Goal: Task Accomplishment & Management: Manage account settings

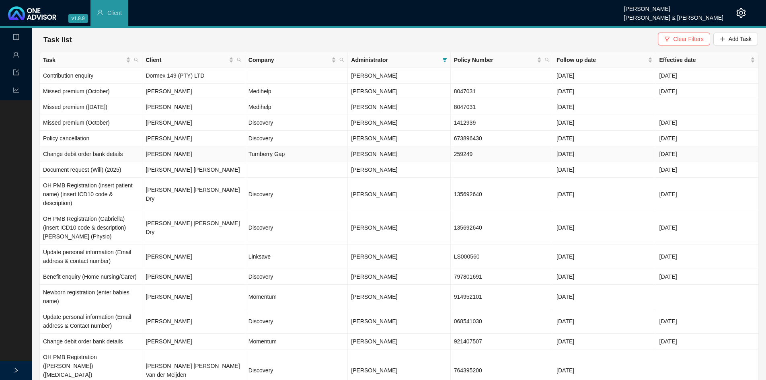
click at [200, 157] on td "[PERSON_NAME]" at bounding box center [193, 154] width 102 height 16
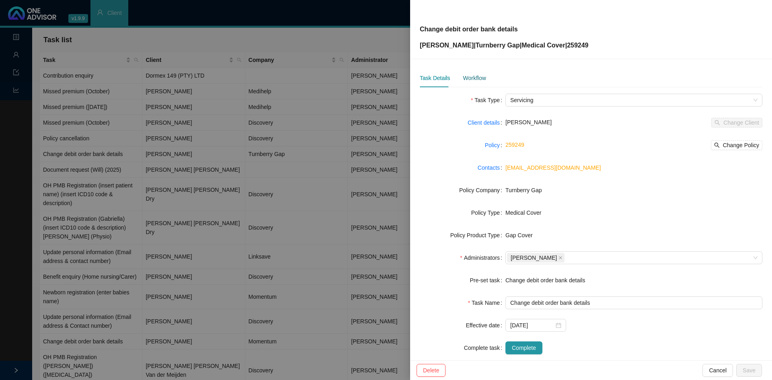
click at [471, 82] on div "Workflow" at bounding box center [474, 78] width 23 height 9
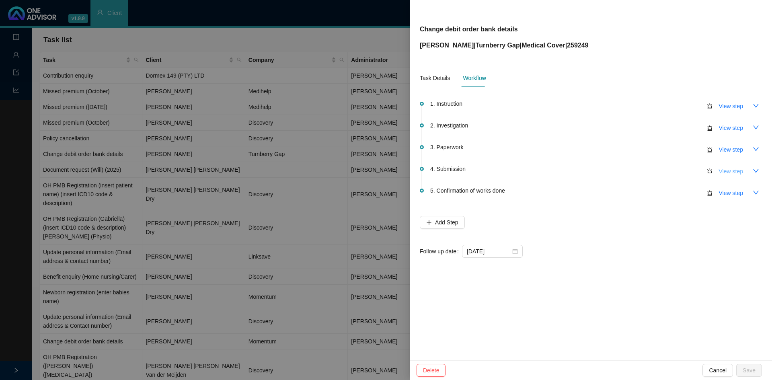
click at [732, 168] on span "View step" at bounding box center [731, 171] width 24 height 9
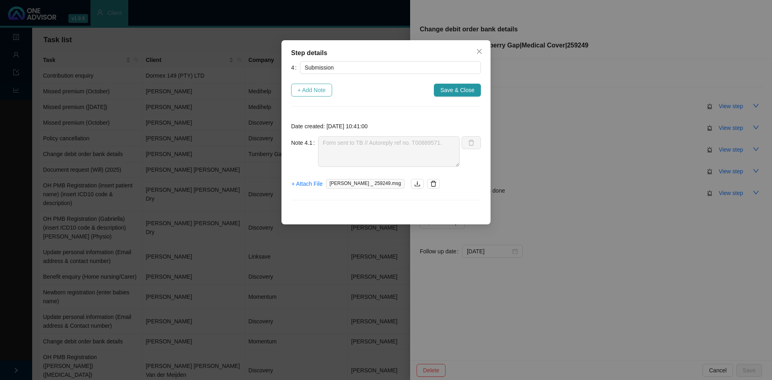
click at [314, 90] on span "+ Add Note" at bounding box center [311, 90] width 28 height 9
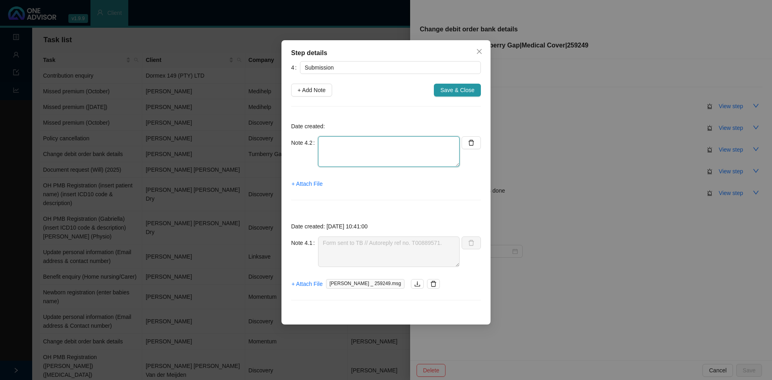
click at [330, 150] on textarea at bounding box center [388, 151] width 141 height 31
click at [393, 152] on textarea "Contacted TB // [PERSON_NAME] and in progrss" at bounding box center [388, 151] width 141 height 31
type textarea "Contacted TB // [PERSON_NAME] and in progress"
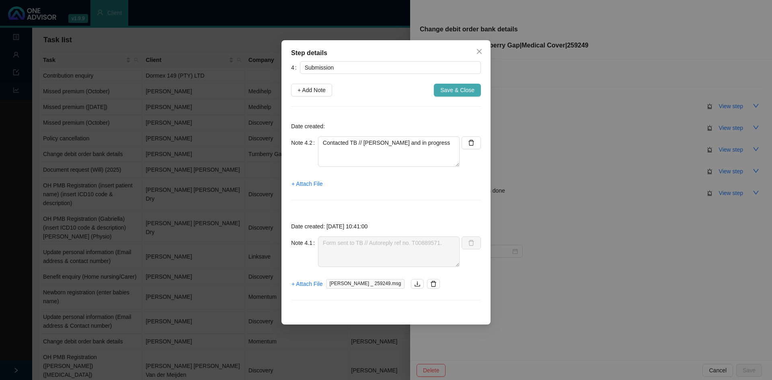
click at [474, 91] on button "Save & Close" at bounding box center [457, 90] width 47 height 13
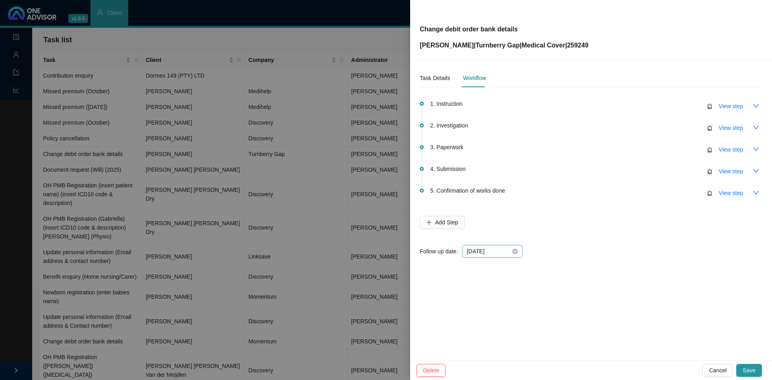
click at [517, 249] on div "[DATE]" at bounding box center [492, 251] width 61 height 13
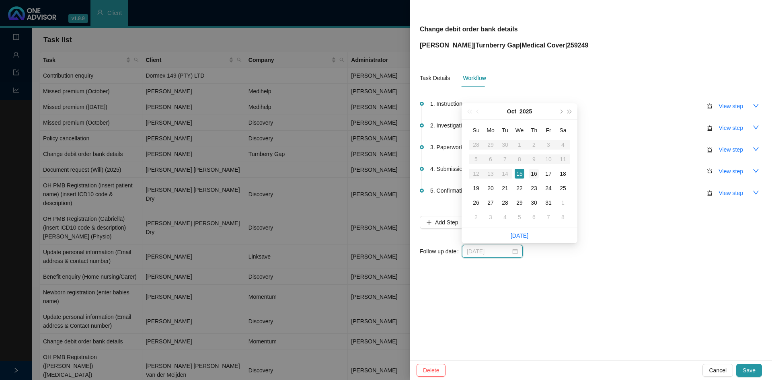
type input "[DATE]"
click at [533, 171] on div "16" at bounding box center [534, 174] width 10 height 10
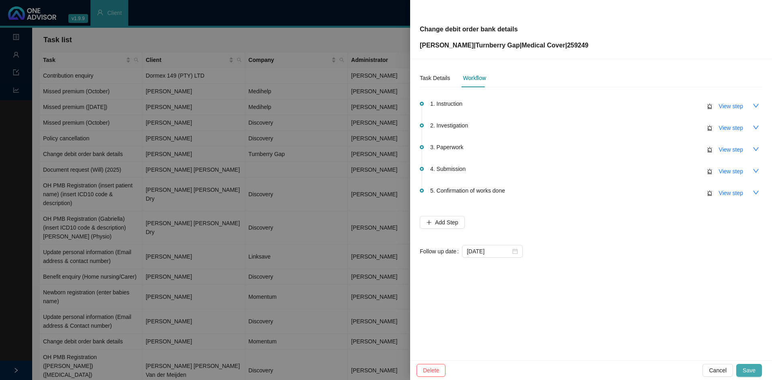
click at [748, 369] on span "Save" at bounding box center [748, 370] width 13 height 9
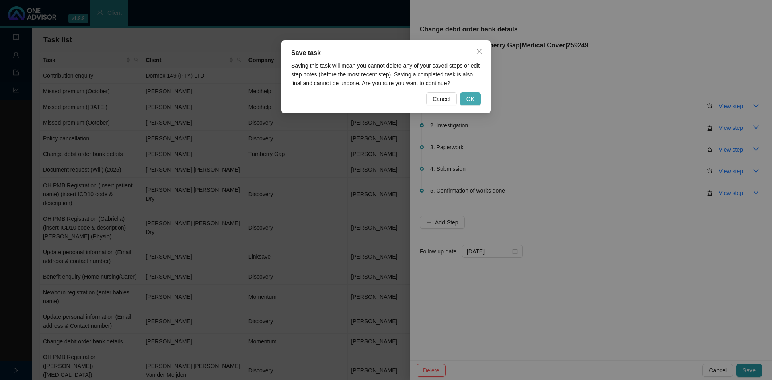
click at [466, 94] on button "OK" at bounding box center [470, 98] width 21 height 13
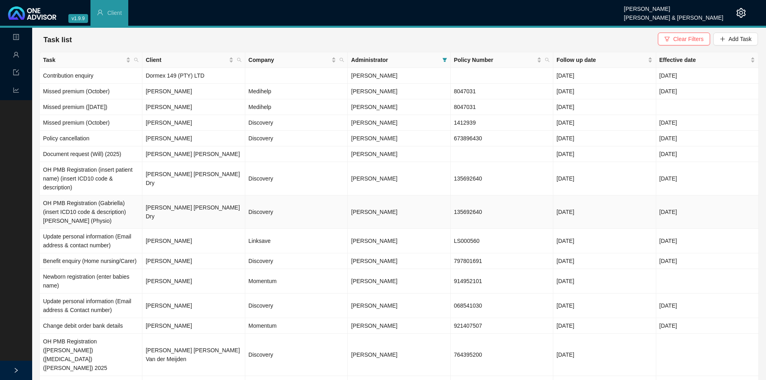
click at [171, 211] on td "[PERSON_NAME] [PERSON_NAME] Dry" at bounding box center [193, 211] width 102 height 33
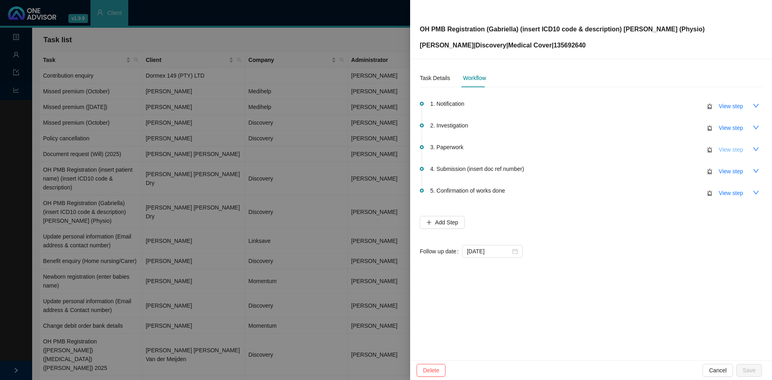
click at [726, 149] on span "View step" at bounding box center [731, 149] width 24 height 9
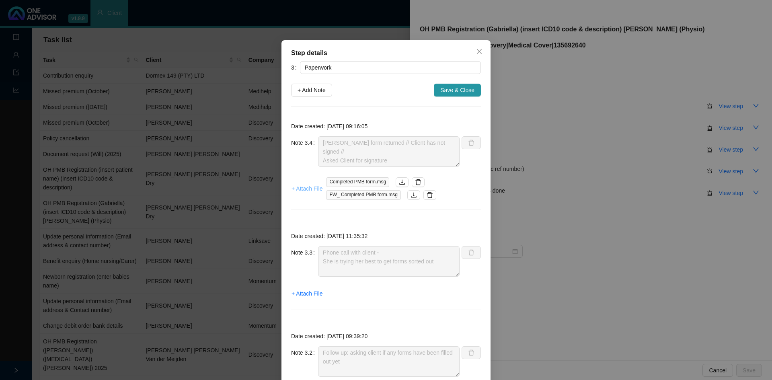
click at [309, 190] on span "+ Attach File" at bounding box center [306, 188] width 31 height 9
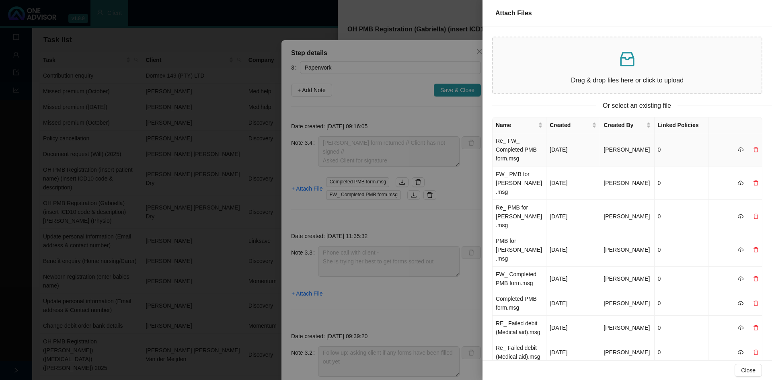
click at [517, 149] on td "Re_ FW_ Completed PMB form.msg" at bounding box center [519, 149] width 54 height 33
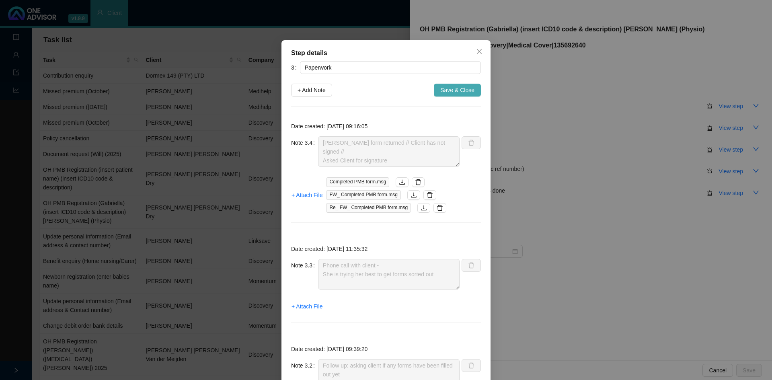
click at [456, 87] on span "Save & Close" at bounding box center [457, 90] width 34 height 9
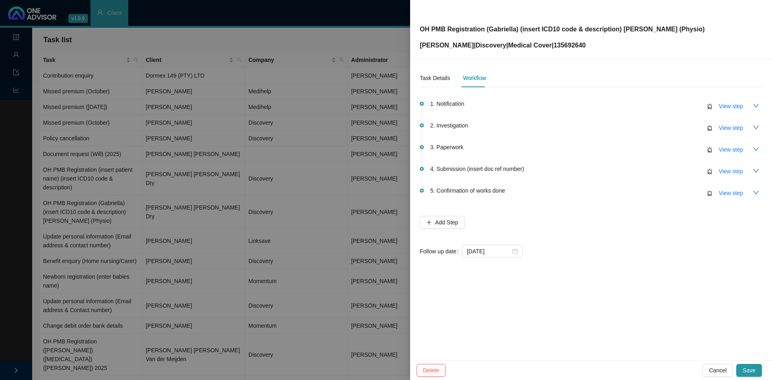
click at [575, 44] on p "[PERSON_NAME] | Discovery | Medical Cover | 135692640" at bounding box center [562, 46] width 285 height 10
drag, startPoint x: 571, startPoint y: 45, endPoint x: 414, endPoint y: 52, distance: 156.9
click at [416, 52] on div "OH PMB Registration (Gabriella) (insert ICD10 code & description) [PERSON_NAME]…" at bounding box center [591, 29] width 362 height 59
copy p "[PERSON_NAME] | Discovery | Medical Cover | 135692640"
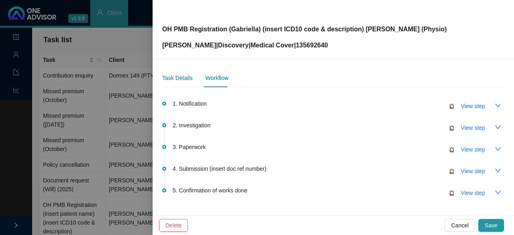
click at [179, 81] on div "Task Details" at bounding box center [177, 78] width 30 height 9
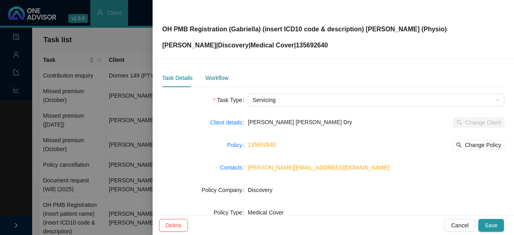
click at [214, 81] on div "Workflow" at bounding box center [216, 78] width 23 height 9
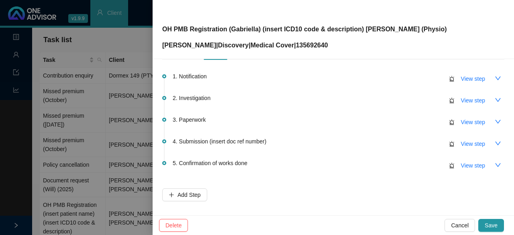
scroll to position [40, 0]
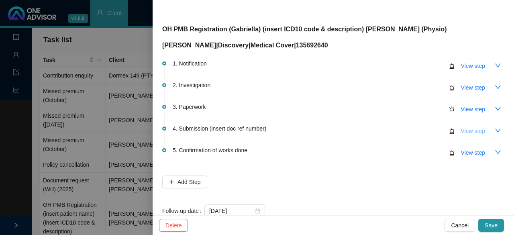
click at [468, 132] on span "View step" at bounding box center [473, 131] width 24 height 9
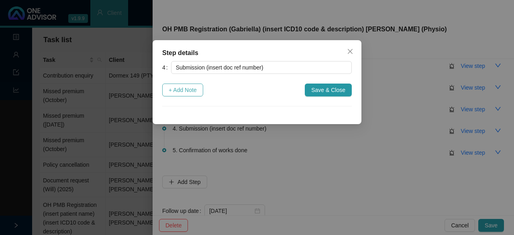
click at [179, 92] on span "+ Add Note" at bounding box center [183, 90] width 28 height 9
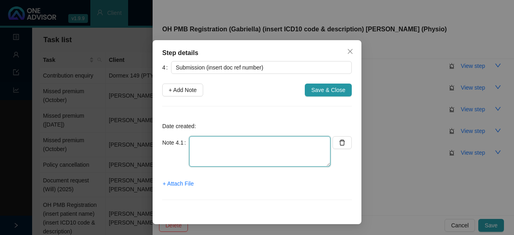
click at [198, 147] on textarea at bounding box center [259, 151] width 141 height 31
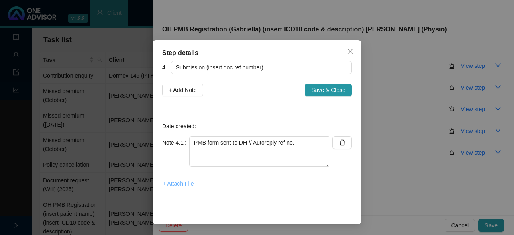
click at [171, 184] on span "+ Attach File" at bounding box center [178, 183] width 31 height 9
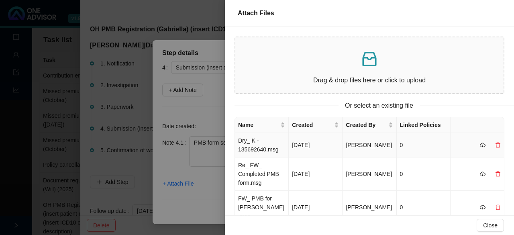
click at [258, 148] on td "Dry_ K - 135692640.msg" at bounding box center [262, 145] width 54 height 25
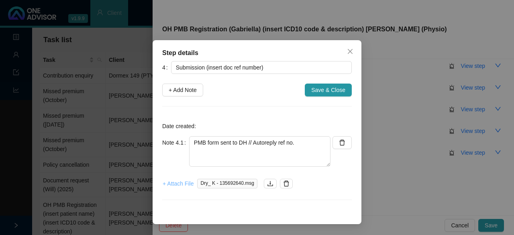
click at [170, 184] on span "+ Attach File" at bounding box center [178, 183] width 31 height 9
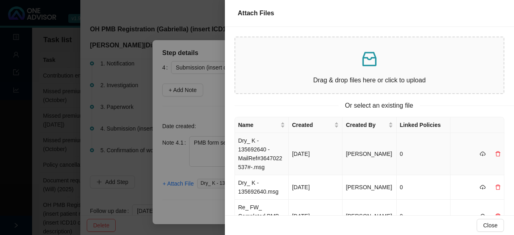
click at [244, 154] on td "Dry_ K - 135692640 -MailRef#3647022537#-.msg" at bounding box center [262, 154] width 54 height 42
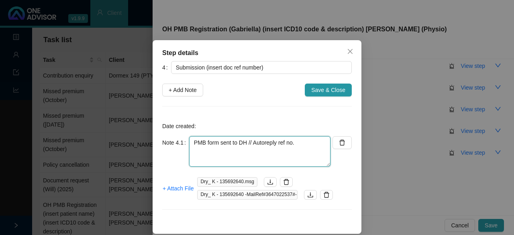
click at [299, 138] on textarea "PMB form sent to DH // Autoreply ref no." at bounding box center [259, 151] width 141 height 31
paste textarea "11542506045"
type textarea "PMB form sent to DH // Autoreply ref no. 11542506045"
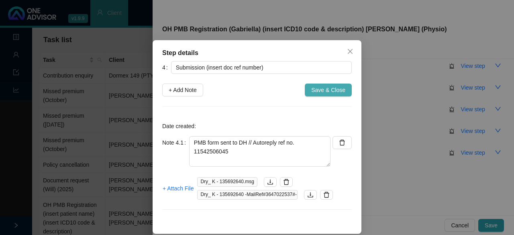
click at [325, 93] on span "Save & Close" at bounding box center [328, 90] width 34 height 9
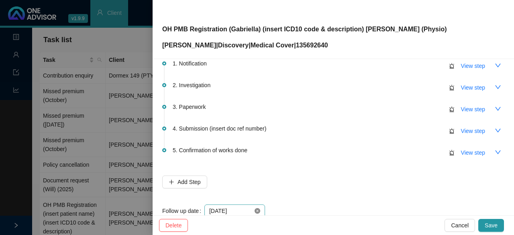
click at [259, 212] on icon "close-circle" at bounding box center [258, 211] width 6 height 6
click at [256, 213] on div at bounding box center [234, 211] width 51 height 9
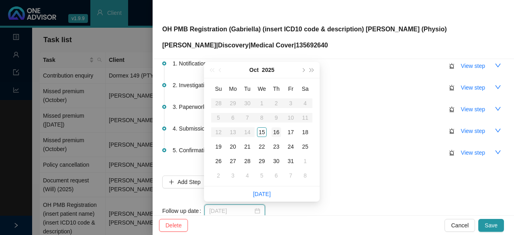
type input "[DATE]"
click at [277, 131] on div "16" at bounding box center [277, 132] width 10 height 10
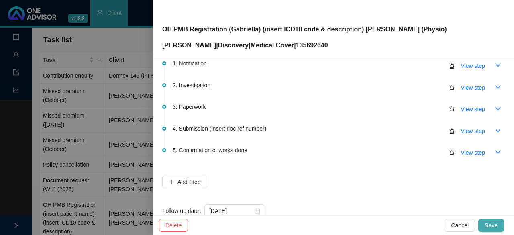
click at [498, 225] on span "Save" at bounding box center [491, 225] width 13 height 9
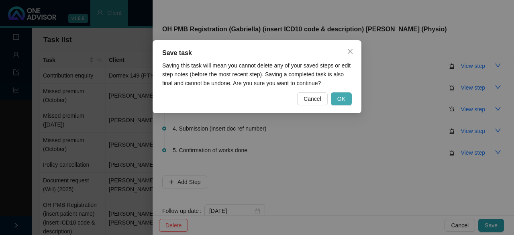
click at [341, 99] on span "OK" at bounding box center [342, 98] width 8 height 9
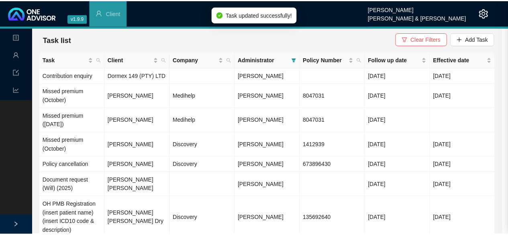
scroll to position [0, 0]
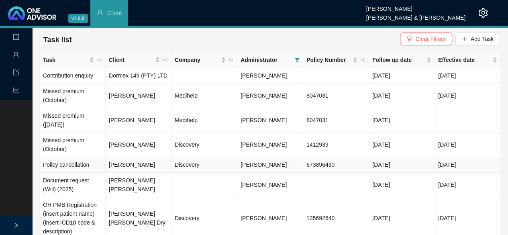
click at [187, 159] on td "Discovery" at bounding box center [205, 165] width 66 height 16
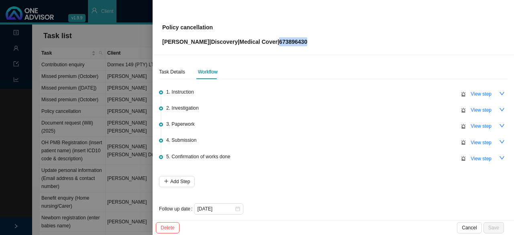
drag, startPoint x: 321, startPoint y: 45, endPoint x: 291, endPoint y: 41, distance: 30.8
click at [291, 41] on div "Policy cancellation [PERSON_NAME] | Discovery | Medical Cover | 673896430" at bounding box center [333, 27] width 342 height 38
copy p "673896430"
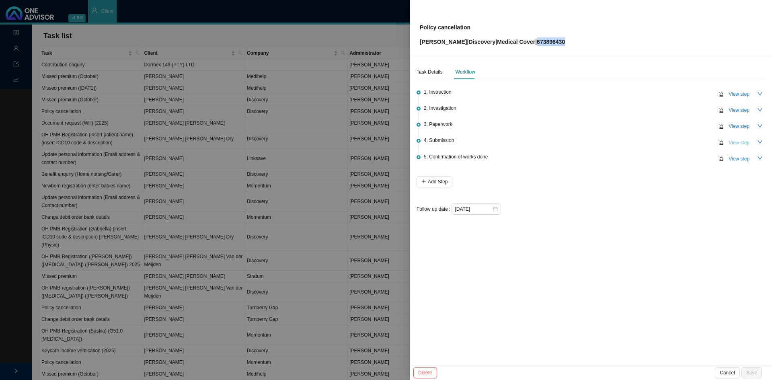
click at [725, 143] on button "View step" at bounding box center [738, 142] width 31 height 11
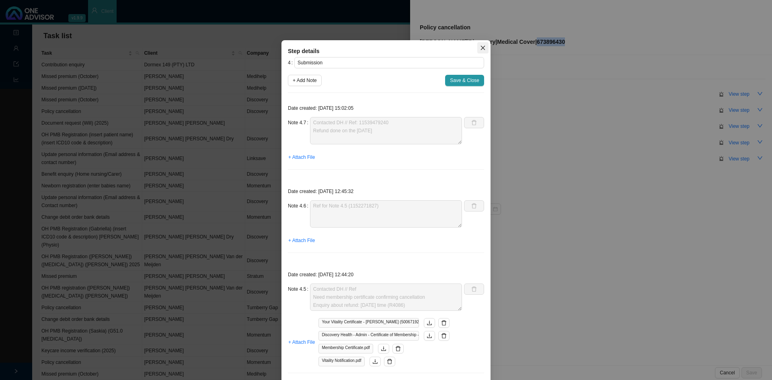
click at [482, 43] on button "Close" at bounding box center [482, 47] width 11 height 11
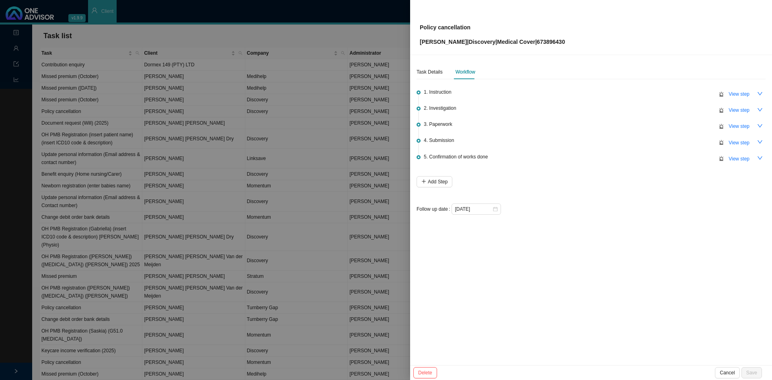
click at [293, 162] on div at bounding box center [386, 190] width 772 height 380
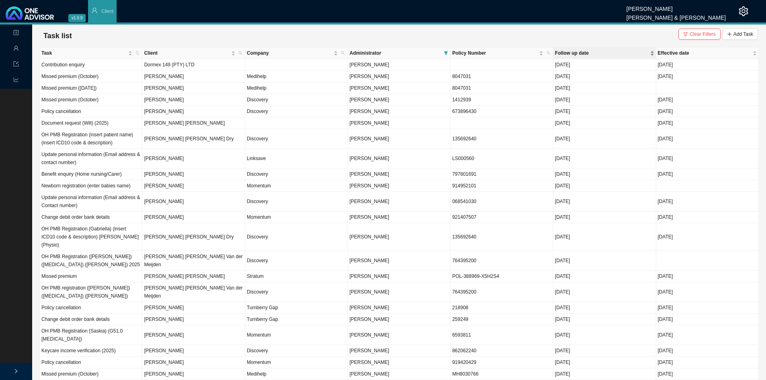
click at [570, 52] on span "Follow up date" at bounding box center [601, 53] width 93 height 8
click at [245, 100] on td "Discovery" at bounding box center [296, 100] width 102 height 12
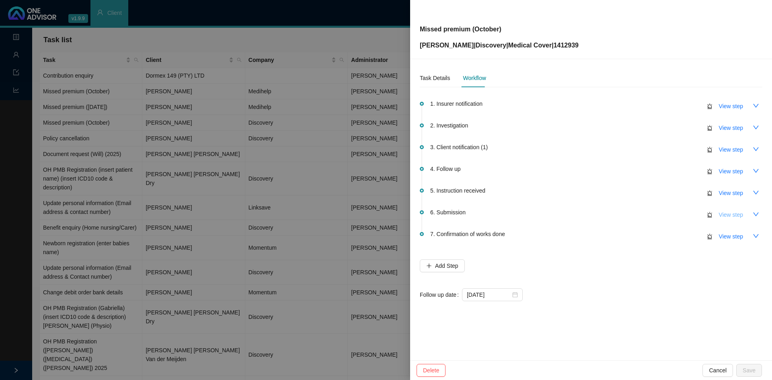
click at [721, 215] on span "View step" at bounding box center [731, 214] width 24 height 9
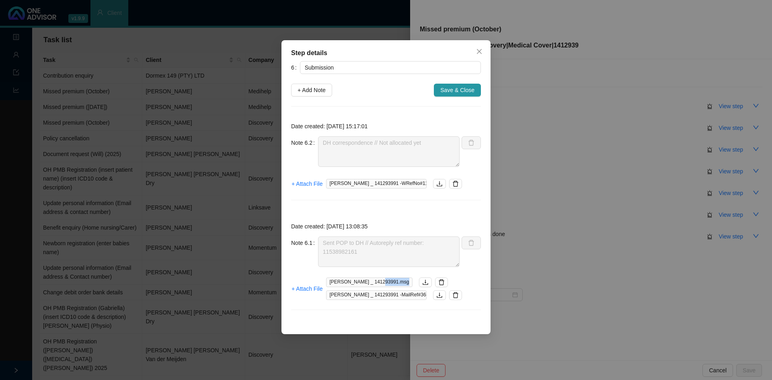
drag, startPoint x: 399, startPoint y: 281, endPoint x: 377, endPoint y: 283, distance: 22.5
click at [377, 283] on span "[PERSON_NAME] _ 141293991.msg" at bounding box center [369, 282] width 86 height 10
copy span "141293991"
click at [323, 93] on span "+ Add Note" at bounding box center [311, 90] width 28 height 9
type textarea "DH correspondence // Not allocated yet"
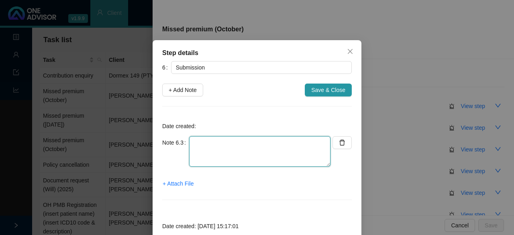
click at [212, 150] on textarea at bounding box center [259, 151] width 141 height 31
click at [250, 142] on textarea "Contacted DH // Ref." at bounding box center [259, 151] width 141 height 31
click at [254, 145] on textarea "Contacted DH // Ref. Policy is active and up to date" at bounding box center [259, 151] width 141 height 31
paste textarea "11542565070"
type textarea "Contacted DH // Ref. 11542565070 Policy is active and up to date"
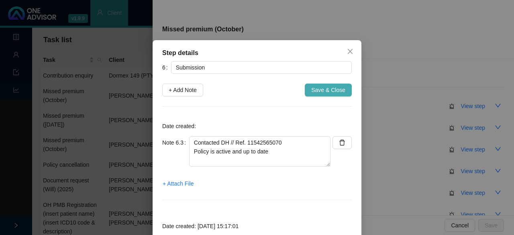
click at [311, 94] on span "Save & Close" at bounding box center [328, 90] width 34 height 9
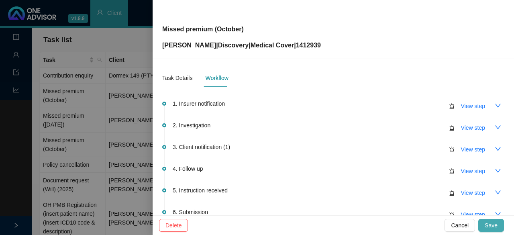
click at [485, 225] on button "Save" at bounding box center [492, 225] width 26 height 13
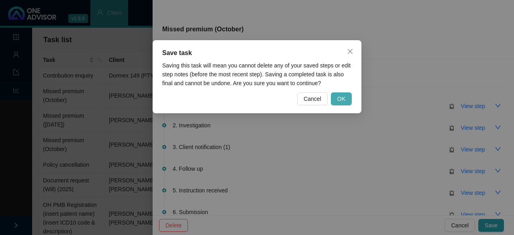
click at [346, 98] on button "OK" at bounding box center [341, 98] width 21 height 13
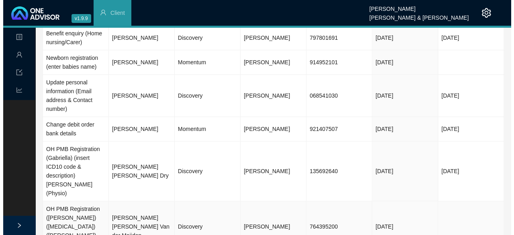
scroll to position [241, 0]
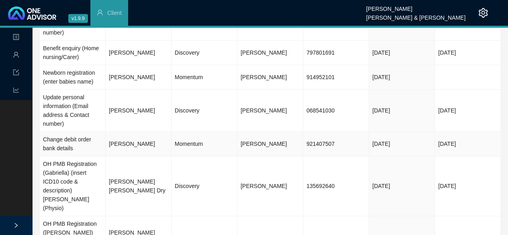
click at [210, 146] on td "Momentum" at bounding box center [205, 144] width 66 height 25
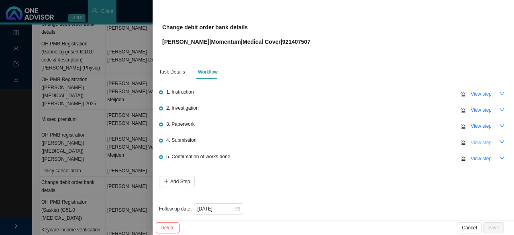
click at [477, 142] on span "View step" at bounding box center [481, 143] width 21 height 8
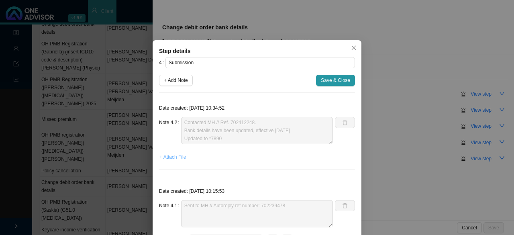
click at [164, 160] on span "+ Attach File" at bounding box center [173, 157] width 27 height 8
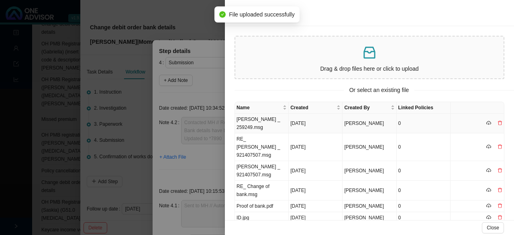
click at [251, 122] on td "[PERSON_NAME] _ 259249.msg" at bounding box center [262, 124] width 54 height 20
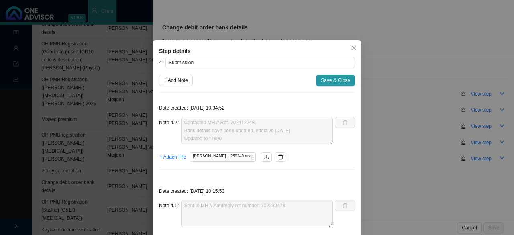
drag, startPoint x: 130, startPoint y: 73, endPoint x: 199, endPoint y: 70, distance: 69.2
click at [129, 72] on div "Step details 4 Submission + Add Note Save & Close Date created: [DATE] 10:34:52…" at bounding box center [257, 117] width 514 height 235
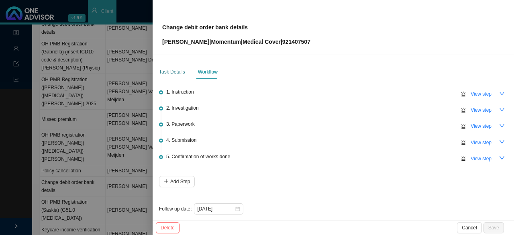
click at [174, 70] on div "Task Details" at bounding box center [172, 72] width 26 height 8
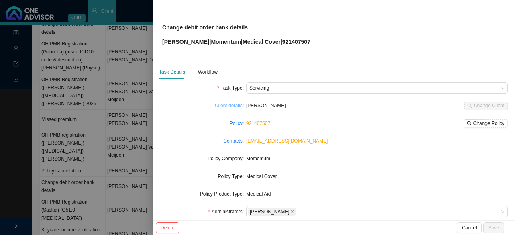
click at [225, 105] on link "Client details" at bounding box center [229, 106] width 28 height 8
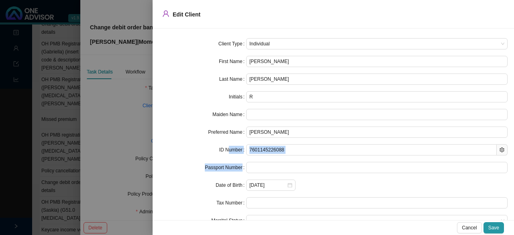
drag, startPoint x: 307, startPoint y: 156, endPoint x: 225, endPoint y: 148, distance: 82.7
click at [226, 148] on form "Client Type Individual First Name [PERSON_NAME] Name [PERSON_NAME] Initials R M…" at bounding box center [333, 141] width 349 height 206
click at [331, 144] on div "7601145226088" at bounding box center [377, 149] width 262 height 11
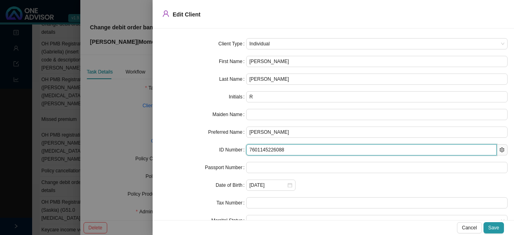
drag, startPoint x: 291, startPoint y: 147, endPoint x: 249, endPoint y: 143, distance: 41.9
click at [249, 143] on form "Client Type Individual First Name [PERSON_NAME] Name [PERSON_NAME] Initials R M…" at bounding box center [333, 141] width 349 height 206
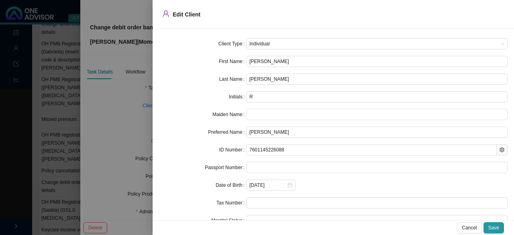
drag, startPoint x: 101, startPoint y: 111, endPoint x: 109, endPoint y: 111, distance: 7.7
click at [101, 111] on div at bounding box center [257, 117] width 514 height 235
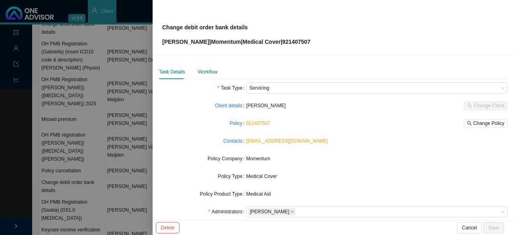
click at [201, 71] on div "Workflow" at bounding box center [208, 72] width 20 height 8
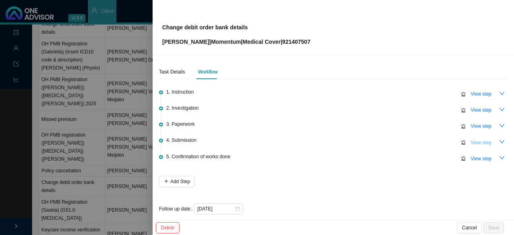
click at [471, 139] on span "View step" at bounding box center [481, 143] width 21 height 8
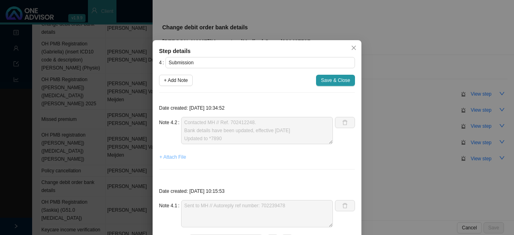
click at [175, 158] on span "+ Attach File" at bounding box center [173, 157] width 27 height 8
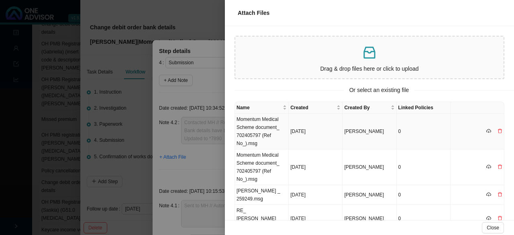
click at [273, 134] on td "Momentum Medical Scheme document_ 702405797 (Ref No_).msg" at bounding box center [262, 132] width 54 height 36
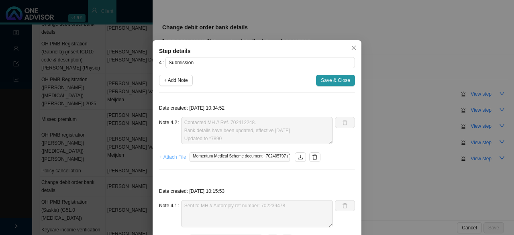
click at [176, 158] on span "+ Attach File" at bounding box center [173, 157] width 27 height 8
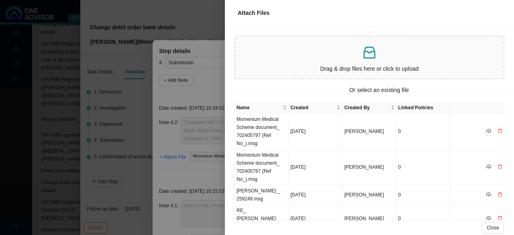
click at [370, 60] on icon "inbox" at bounding box center [370, 53] width 16 height 16
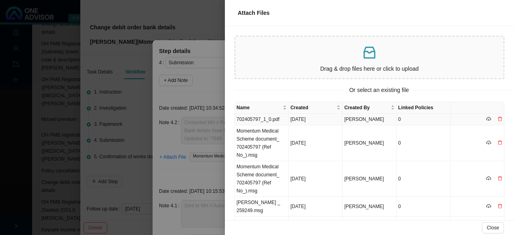
click at [252, 119] on td "702405797_1_0.pdf" at bounding box center [262, 120] width 54 height 12
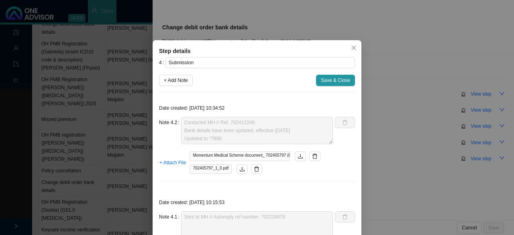
click at [324, 81] on span "Save & Close" at bounding box center [335, 80] width 29 height 8
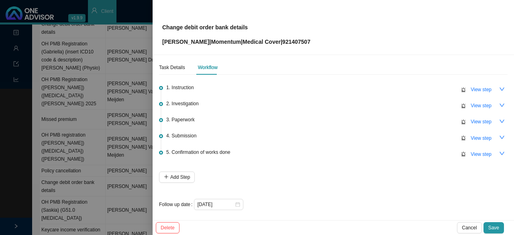
scroll to position [6, 0]
click at [236, 199] on div "[DATE]" at bounding box center [218, 203] width 43 height 8
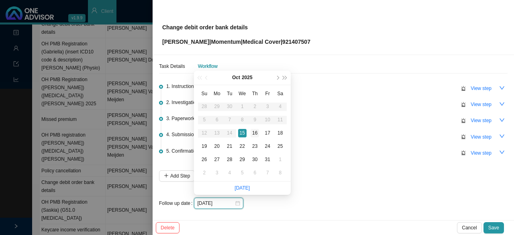
type input "[DATE]"
click at [254, 129] on div "16" at bounding box center [255, 133] width 8 height 8
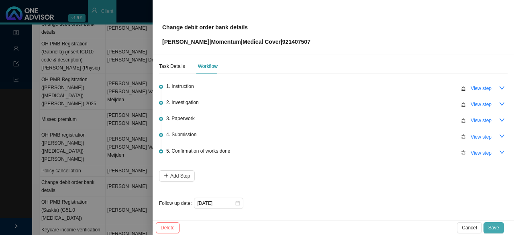
click at [498, 227] on span "Save" at bounding box center [494, 228] width 11 height 8
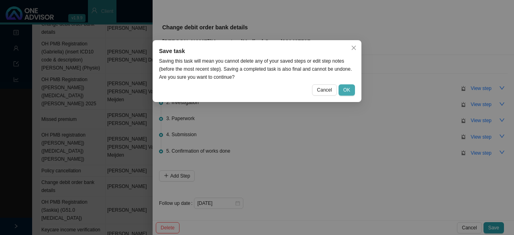
click at [349, 95] on button "OK" at bounding box center [347, 89] width 16 height 11
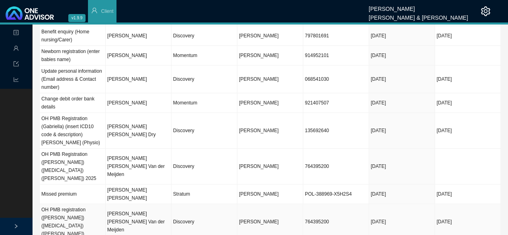
scroll to position [161, 0]
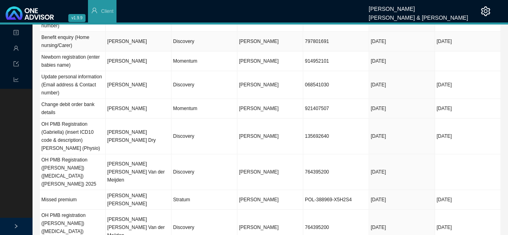
click at [188, 51] on td "Discovery" at bounding box center [205, 42] width 66 height 20
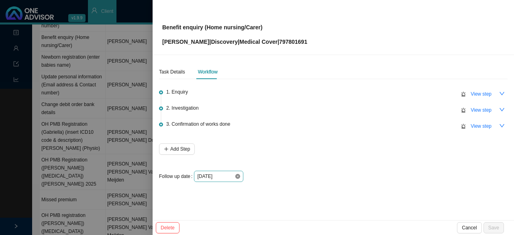
click at [239, 174] on icon "close-circle" at bounding box center [237, 176] width 5 height 5
click at [239, 175] on div at bounding box center [218, 176] width 43 height 8
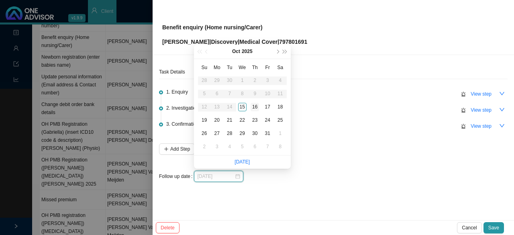
type input "[DATE]"
drag, startPoint x: 254, startPoint y: 104, endPoint x: 295, endPoint y: 124, distance: 45.8
click at [254, 104] on div "16" at bounding box center [255, 107] width 8 height 8
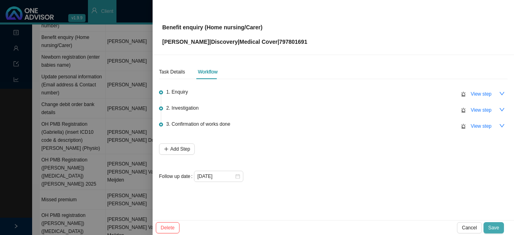
click at [489, 231] on button "Save" at bounding box center [494, 227] width 20 height 11
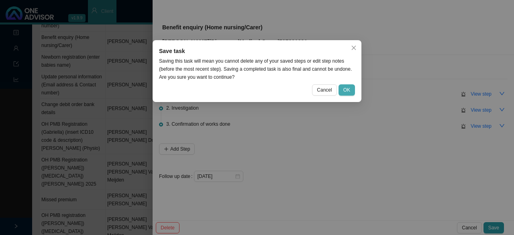
click at [351, 90] on button "OK" at bounding box center [347, 89] width 16 height 11
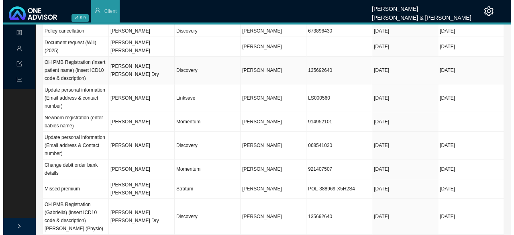
scroll to position [0, 0]
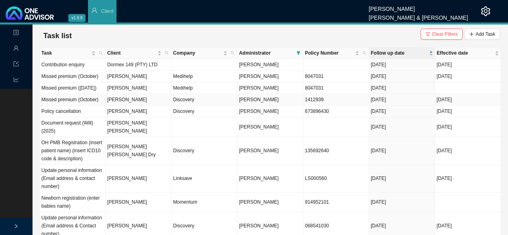
click at [187, 106] on td "Discovery" at bounding box center [205, 100] width 66 height 12
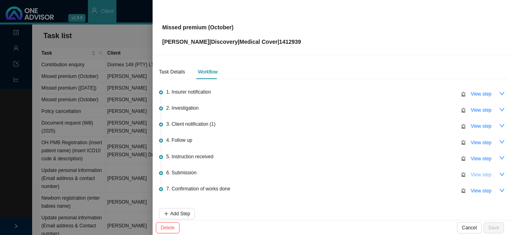
click at [478, 172] on span "View step" at bounding box center [481, 175] width 21 height 8
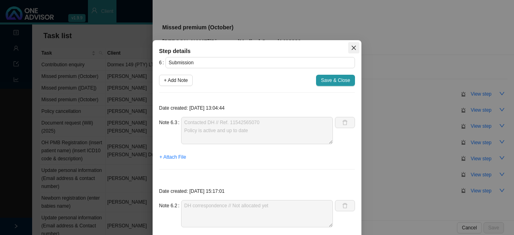
click at [351, 47] on icon "close" at bounding box center [354, 48] width 6 height 6
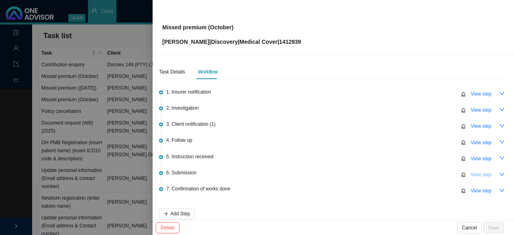
click at [471, 173] on span "View step" at bounding box center [481, 175] width 21 height 8
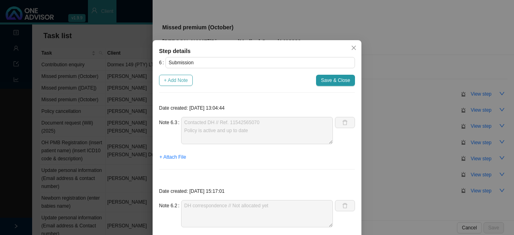
click at [170, 82] on span "+ Add Note" at bounding box center [176, 80] width 24 height 8
type textarea "Contacted DH // Ref. 11542565070 Policy is active and up to date"
type textarea "DH correspondence // Not allocated yet"
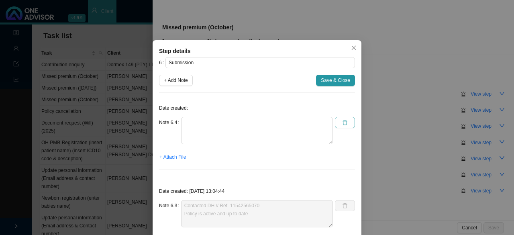
click at [343, 121] on icon "delete" at bounding box center [345, 122] width 5 height 5
type textarea "Contacted DH // Ref. 11542565070 Policy is active and up to date"
type textarea "DH correspondence // Not allocated yet"
type textarea "Sent POP to DH // Autoreply ref number: 11538982161"
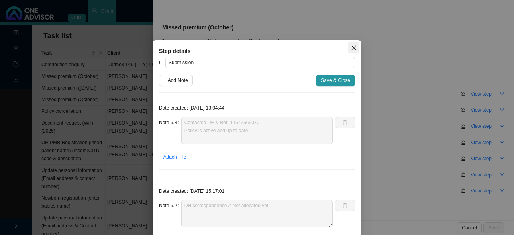
click at [352, 49] on icon "close" at bounding box center [354, 48] width 4 height 4
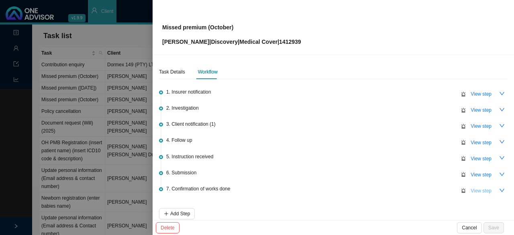
click at [474, 190] on span "View step" at bounding box center [481, 191] width 21 height 8
type input "Confirmation of works done"
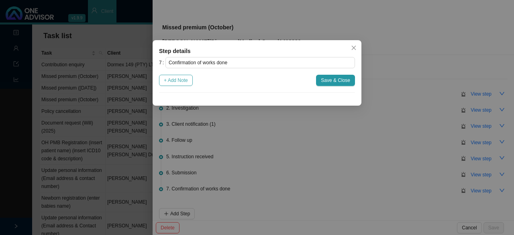
click at [179, 81] on span "+ Add Note" at bounding box center [176, 80] width 24 height 8
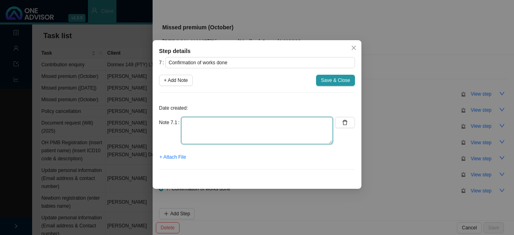
click at [196, 125] on textarea at bounding box center [257, 130] width 152 height 27
type textarea "Informed client: Active and up to date. Added to sharepoint"
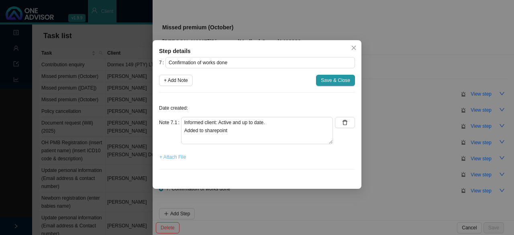
click at [174, 158] on span "+ Attach File" at bounding box center [173, 157] width 27 height 8
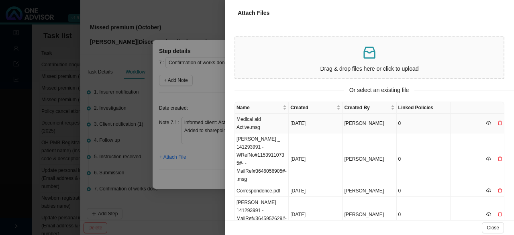
click at [250, 124] on td "Medical aid_ Active.msg" at bounding box center [262, 124] width 54 height 20
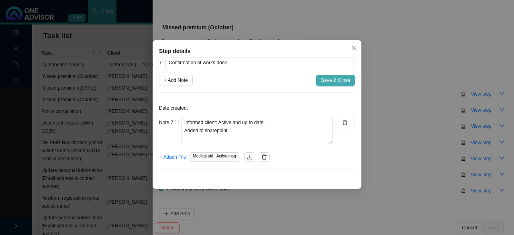
click at [332, 81] on span "Save & Close" at bounding box center [335, 80] width 29 height 8
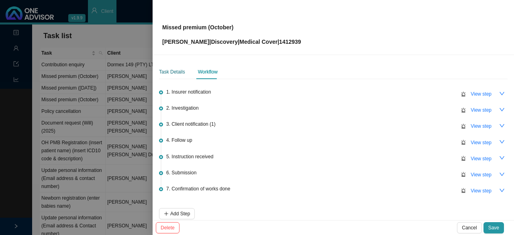
click at [174, 74] on div "Task Details" at bounding box center [172, 72] width 26 height 8
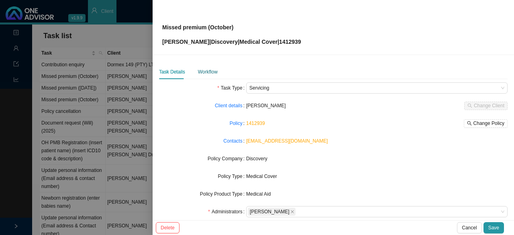
click at [202, 75] on div "Workflow" at bounding box center [208, 72] width 20 height 8
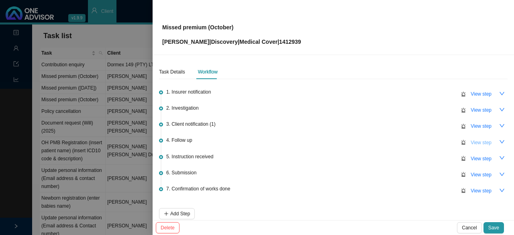
click at [476, 140] on span "View step" at bounding box center [481, 143] width 21 height 8
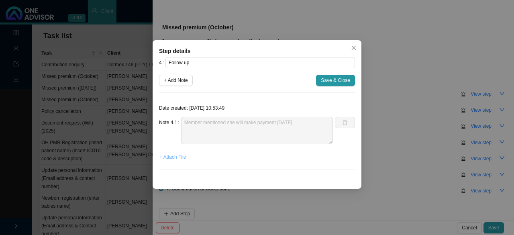
click at [171, 156] on span "+ Attach File" at bounding box center [173, 157] width 27 height 8
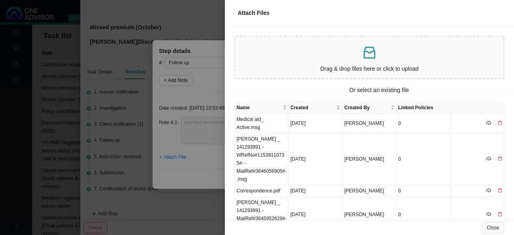
click at [275, 53] on p at bounding box center [370, 53] width 262 height 16
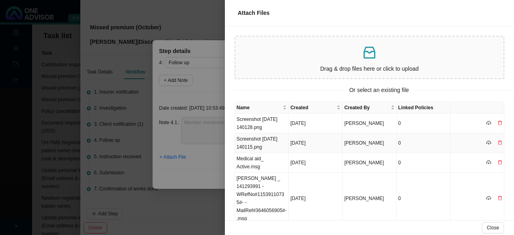
click at [255, 141] on td "Screenshot [DATE] 140115.png" at bounding box center [262, 143] width 54 height 20
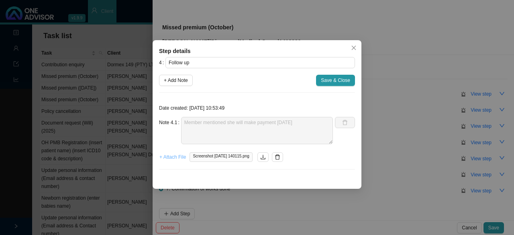
click at [173, 156] on span "+ Attach File" at bounding box center [173, 157] width 27 height 8
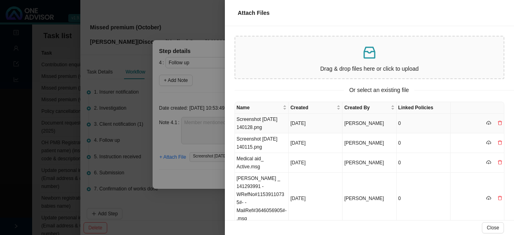
click at [251, 124] on td "Screenshot [DATE] 140128.png" at bounding box center [262, 124] width 54 height 20
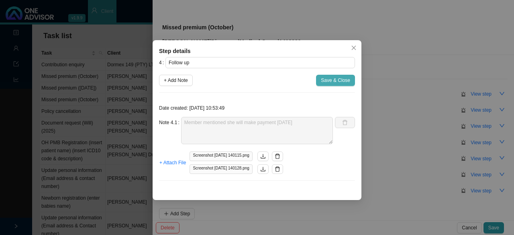
click at [337, 78] on span "Save & Close" at bounding box center [335, 80] width 29 height 8
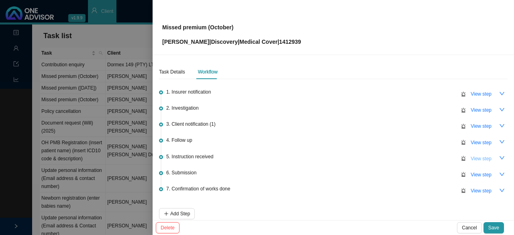
click at [485, 157] on span "View step" at bounding box center [481, 159] width 21 height 8
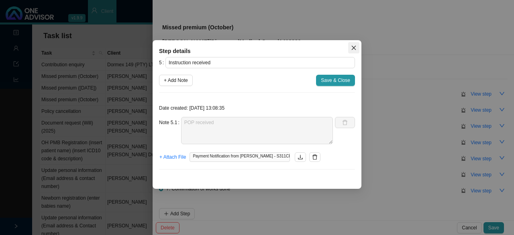
click at [352, 47] on icon "close" at bounding box center [354, 48] width 6 height 6
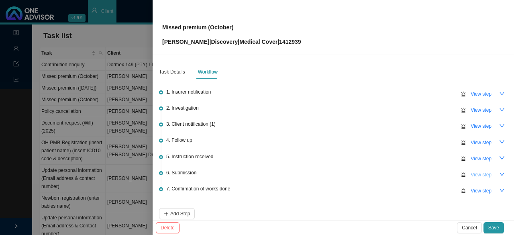
click at [479, 173] on span "View step" at bounding box center [481, 175] width 21 height 8
type input "Submission"
type textarea "Contacted DH // Ref. 11542565070 Policy is active and up to date"
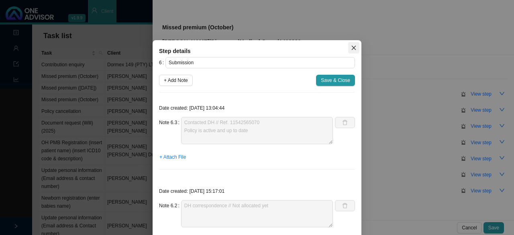
click at [352, 48] on icon "close" at bounding box center [354, 48] width 6 height 6
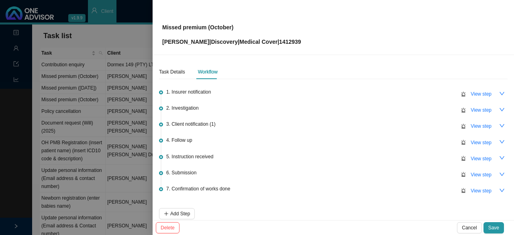
click at [476, 191] on span "View step" at bounding box center [481, 191] width 21 height 8
type input "Confirmation of works done"
type textarea "Informed client: Active and up to date. Added to sharepoint"
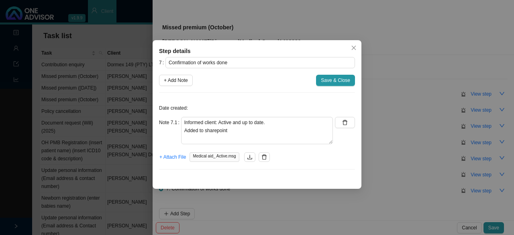
click at [354, 45] on button "Close" at bounding box center [353, 47] width 11 height 11
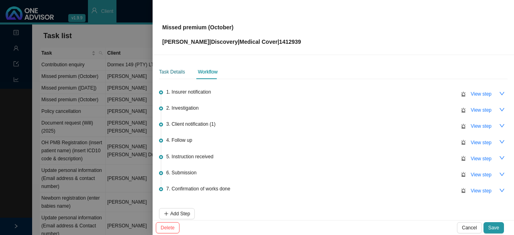
click at [174, 71] on div "Task Details" at bounding box center [172, 72] width 26 height 8
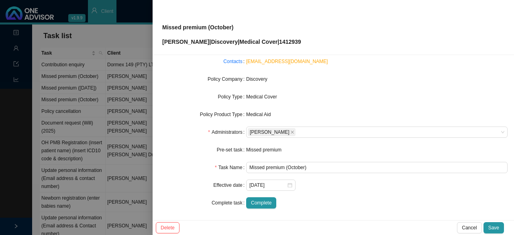
scroll to position [80, 0]
click at [254, 201] on span "Complete" at bounding box center [261, 202] width 20 height 8
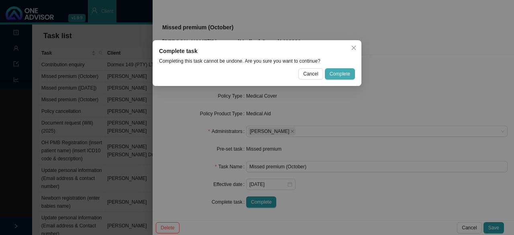
click at [339, 71] on span "Complete" at bounding box center [340, 74] width 20 height 8
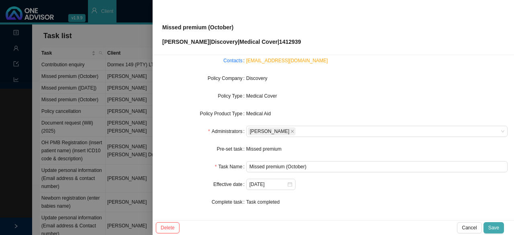
click at [497, 225] on span "Save" at bounding box center [494, 228] width 11 height 8
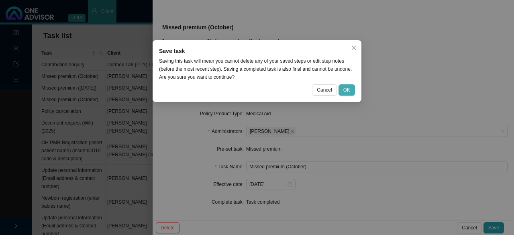
click at [350, 88] on span "OK" at bounding box center [347, 90] width 7 height 8
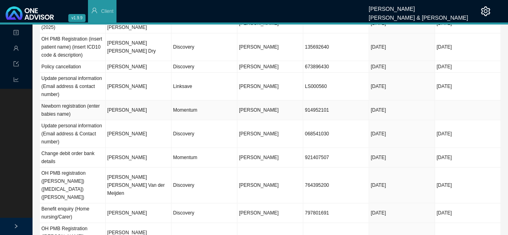
click at [188, 117] on td "Momentum" at bounding box center [205, 110] width 66 height 20
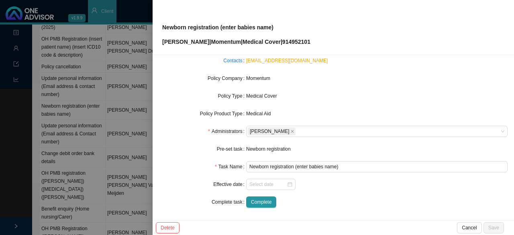
scroll to position [0, 0]
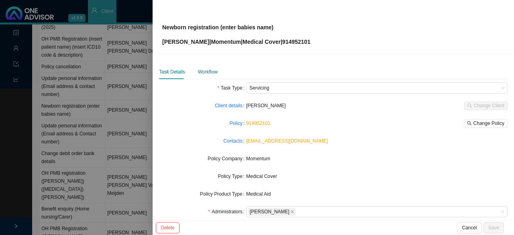
click at [215, 70] on div "Workflow" at bounding box center [208, 72] width 20 height 8
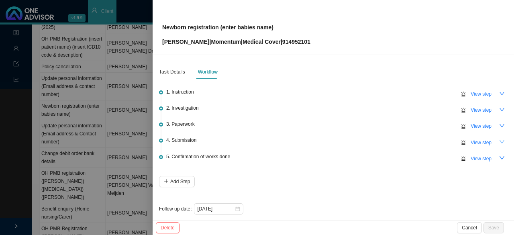
click at [497, 141] on button "button" at bounding box center [502, 141] width 11 height 11
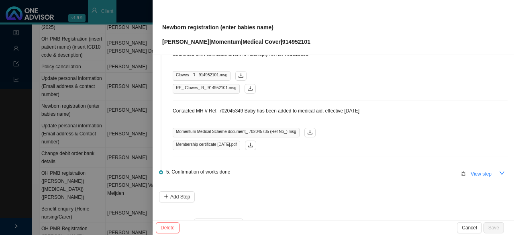
scroll to position [121, 0]
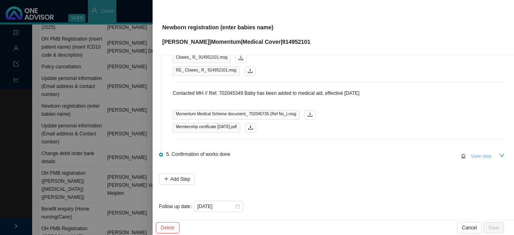
click at [466, 156] on button "View step" at bounding box center [481, 156] width 31 height 11
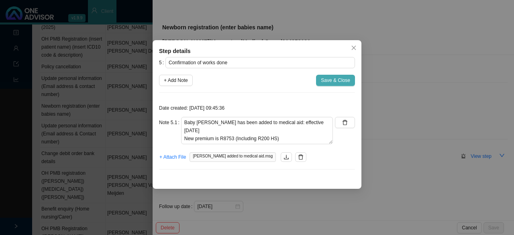
click at [332, 80] on span "Save & Close" at bounding box center [335, 80] width 29 height 8
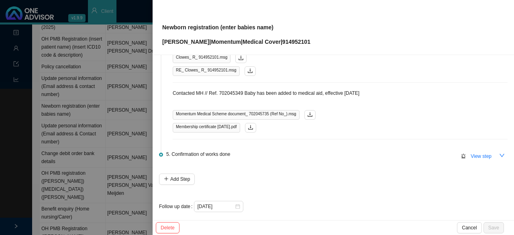
scroll to position [0, 0]
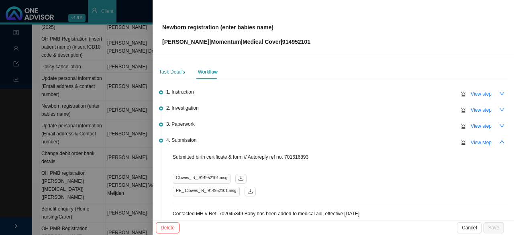
click at [167, 74] on div "Task Details" at bounding box center [172, 72] width 26 height 8
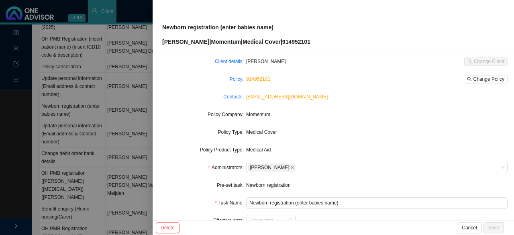
scroll to position [80, 0]
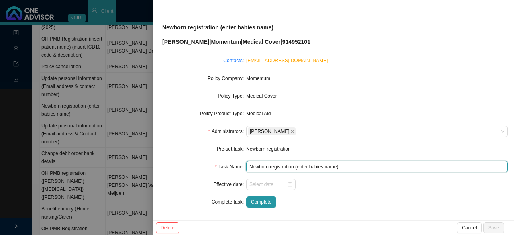
click at [302, 168] on input "Newborn registration (enter babies name)" at bounding box center [377, 166] width 262 height 11
click at [306, 167] on input "Newborn registration (enter babies name)" at bounding box center [377, 166] width 262 height 11
drag, startPoint x: 335, startPoint y: 165, endPoint x: 297, endPoint y: 160, distance: 38.5
click at [297, 160] on form "Task Type Servicing Client details [PERSON_NAME] Change Client Policy 914952101…" at bounding box center [333, 105] width 349 height 206
click at [287, 188] on div at bounding box center [271, 184] width 43 height 8
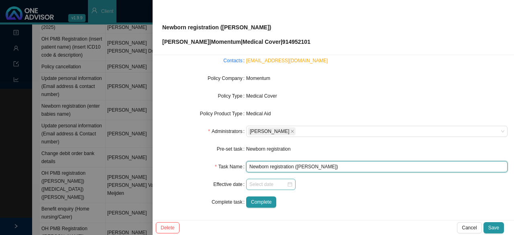
type input "Newborn registration ([PERSON_NAME])"
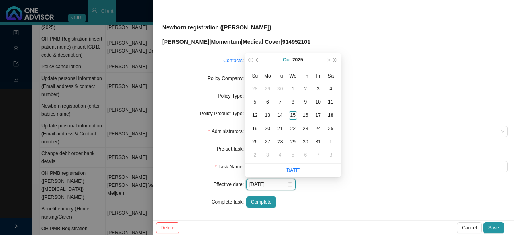
type input "[DATE]"
click at [294, 87] on div "1" at bounding box center [293, 89] width 8 height 8
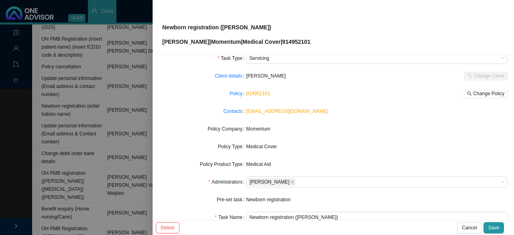
scroll to position [0, 0]
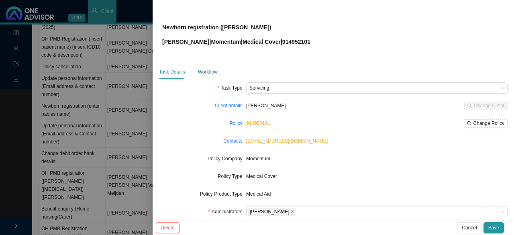
click at [209, 74] on div "Workflow" at bounding box center [208, 72] width 20 height 8
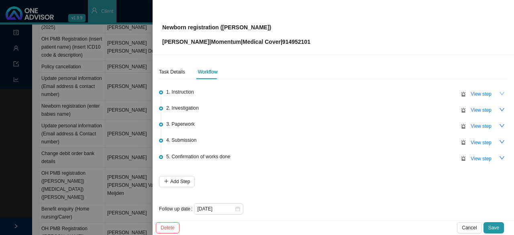
click at [497, 92] on button "button" at bounding box center [502, 93] width 11 height 11
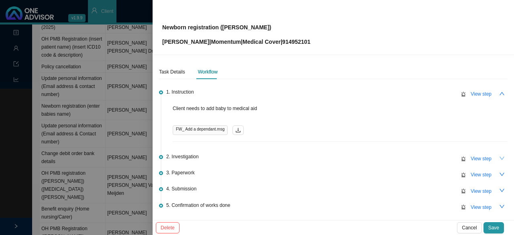
click at [500, 158] on icon "down" at bounding box center [502, 158] width 5 height 3
click at [489, 176] on button "View step" at bounding box center [481, 174] width 31 height 11
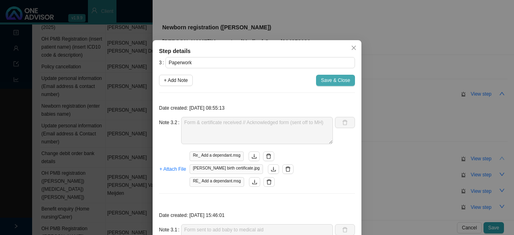
click at [334, 83] on span "Save & Close" at bounding box center [335, 80] width 29 height 8
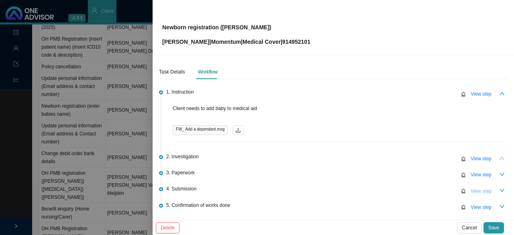
click at [479, 190] on span "View step" at bounding box center [481, 191] width 21 height 8
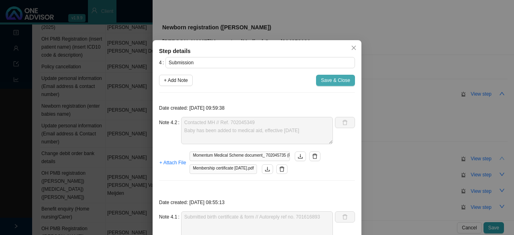
click at [345, 80] on span "Save & Close" at bounding box center [335, 80] width 29 height 8
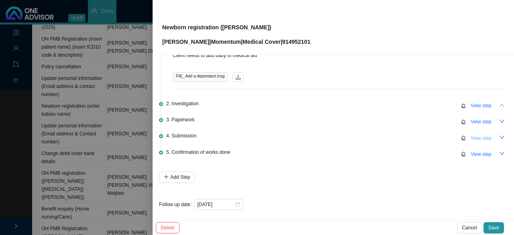
scroll to position [54, 0]
click at [478, 153] on span "View step" at bounding box center [481, 153] width 21 height 8
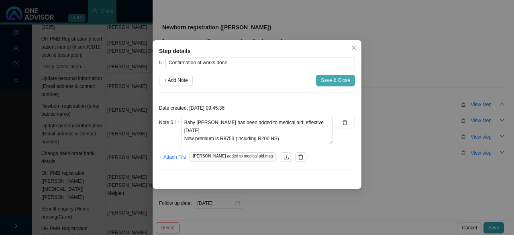
click at [331, 79] on span "Save & Close" at bounding box center [335, 80] width 29 height 8
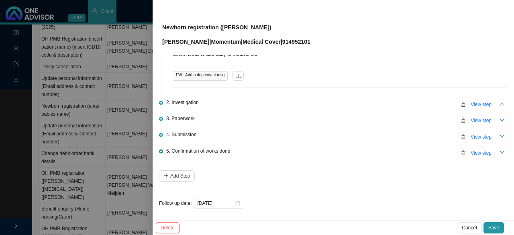
scroll to position [0, 0]
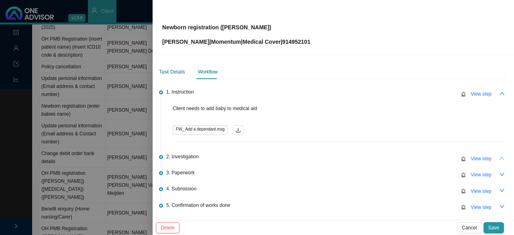
click at [174, 71] on div "Task Details" at bounding box center [172, 72] width 26 height 8
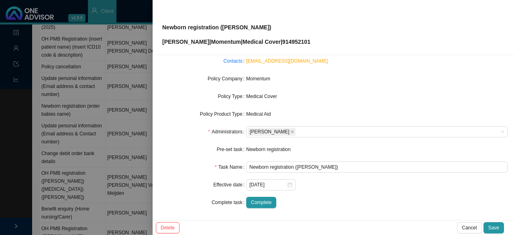
scroll to position [80, 0]
click at [264, 205] on span "Complete" at bounding box center [261, 202] width 20 height 8
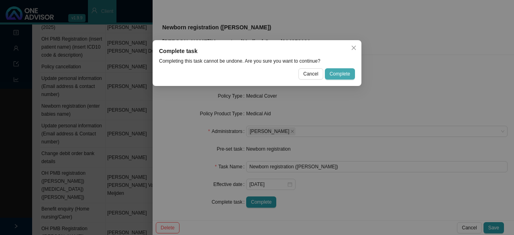
click at [346, 76] on span "Complete" at bounding box center [340, 74] width 20 height 8
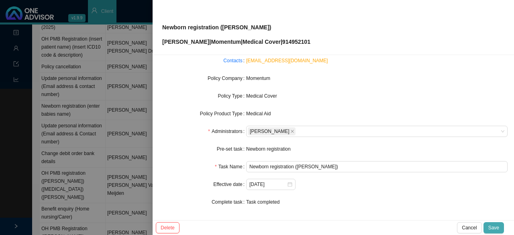
click at [493, 229] on span "Save" at bounding box center [494, 228] width 11 height 8
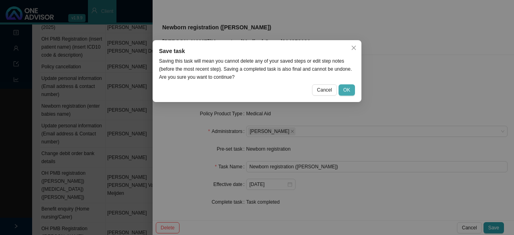
click at [350, 91] on span "OK" at bounding box center [347, 90] width 7 height 8
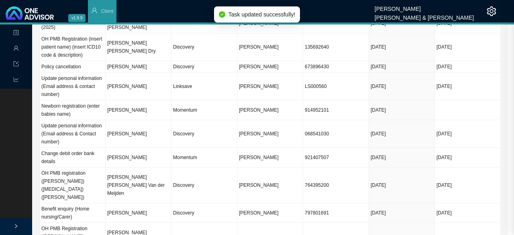
scroll to position [72, 0]
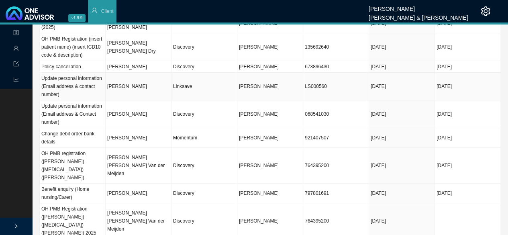
click at [139, 98] on td "[PERSON_NAME]" at bounding box center [139, 87] width 66 height 28
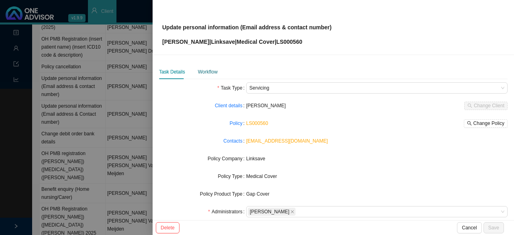
click at [213, 71] on div "Workflow" at bounding box center [208, 72] width 20 height 8
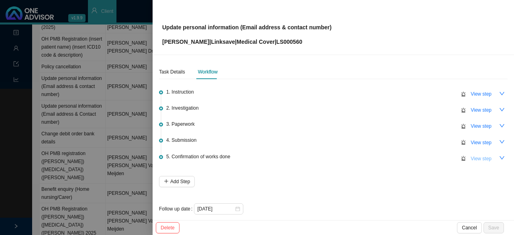
click at [476, 157] on span "View step" at bounding box center [481, 159] width 21 height 8
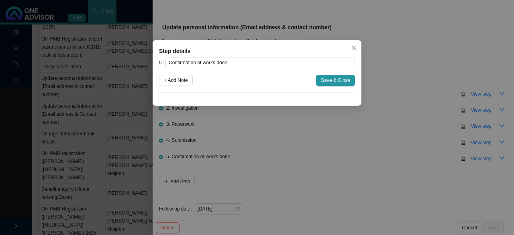
drag, startPoint x: 354, startPoint y: 46, endPoint x: 391, endPoint y: 76, distance: 47.4
click at [354, 46] on icon "close" at bounding box center [354, 48] width 6 height 6
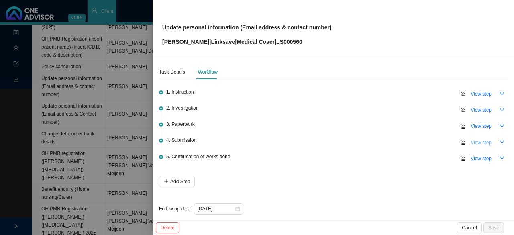
click at [471, 140] on span "View step" at bounding box center [481, 143] width 21 height 8
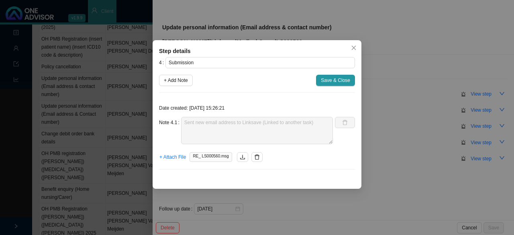
click at [351, 48] on span "Close" at bounding box center [353, 48] width 11 height 6
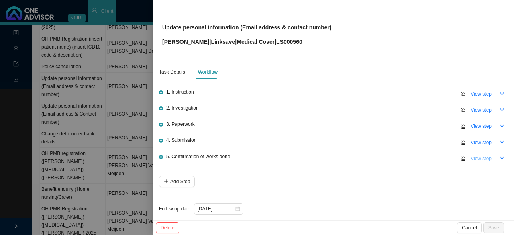
click at [471, 157] on span "View step" at bounding box center [481, 159] width 21 height 8
type input "Confirmation of works done"
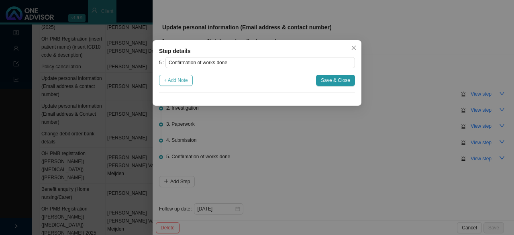
click at [183, 82] on span "+ Add Note" at bounding box center [176, 80] width 24 height 8
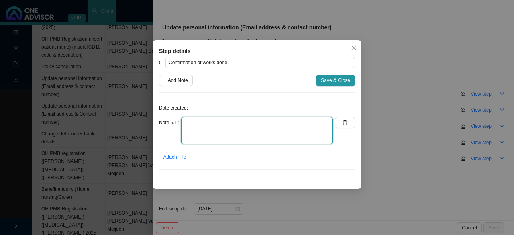
click at [205, 128] on textarea at bounding box center [257, 130] width 152 height 27
type textarea "Informed client: email address has been updated"
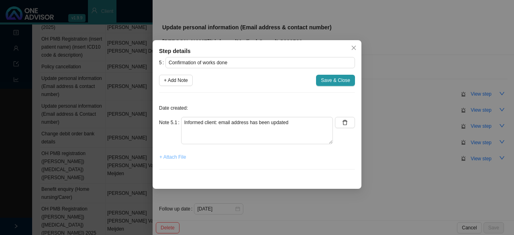
click at [173, 154] on span "+ Attach File" at bounding box center [173, 157] width 27 height 8
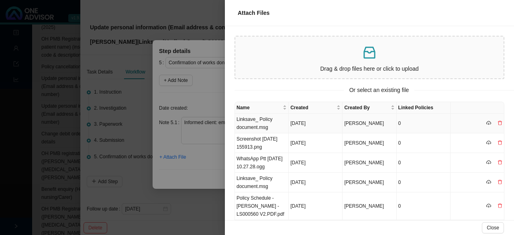
click at [260, 123] on td "Linksave_ Policy document.msg" at bounding box center [262, 124] width 54 height 20
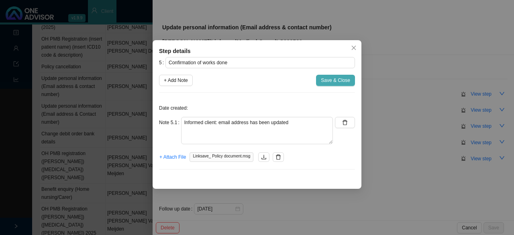
click at [335, 80] on span "Save & Close" at bounding box center [335, 80] width 29 height 8
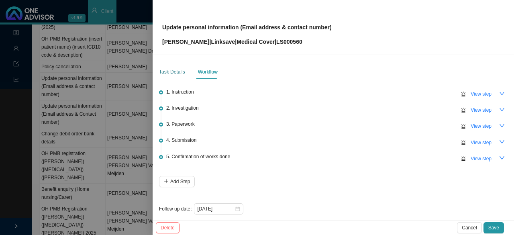
click at [169, 75] on div "Task Details" at bounding box center [172, 72] width 26 height 8
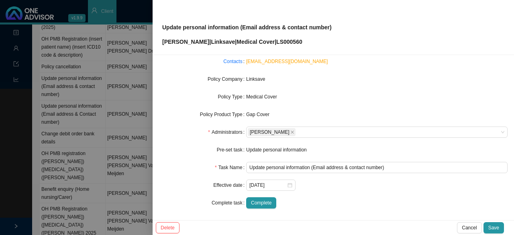
scroll to position [80, 0]
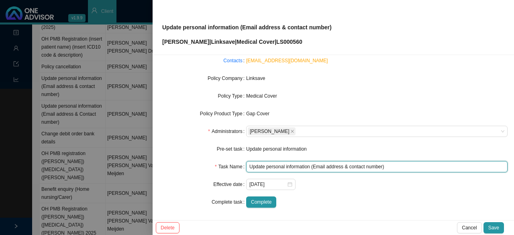
click at [357, 165] on input "Update personal information (Email address & contact number)" at bounding box center [377, 166] width 262 height 11
click at [374, 167] on input "Update personal information (Email address & contact number)" at bounding box center [377, 166] width 262 height 11
click at [379, 167] on input "Update personal information (Email address & contact number)" at bounding box center [377, 166] width 262 height 11
drag, startPoint x: 381, startPoint y: 165, endPoint x: 343, endPoint y: 163, distance: 38.2
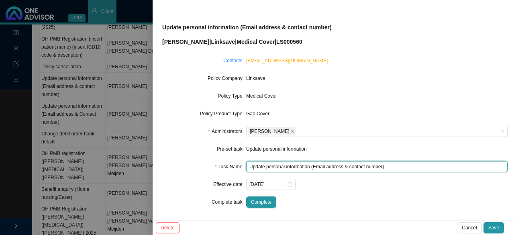
click at [343, 163] on input "Update personal information (Email address & contact number)" at bounding box center [377, 166] width 262 height 11
type input "Update personal information (Email address)"
click at [289, 183] on icon "close-circle" at bounding box center [290, 184] width 5 height 5
click at [289, 183] on div at bounding box center [271, 184] width 43 height 8
type input "Update personal information (Email address)"
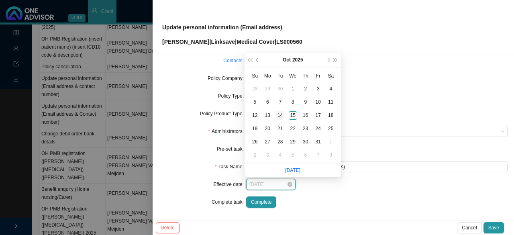
type input "[DATE]"
click at [282, 115] on div "14" at bounding box center [280, 115] width 8 height 8
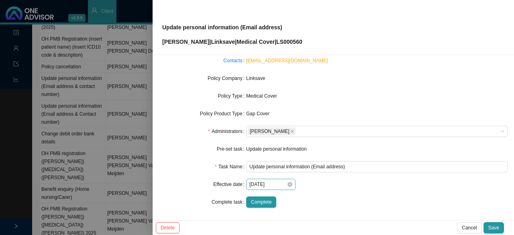
click at [342, 205] on div "Complete" at bounding box center [377, 202] width 262 height 11
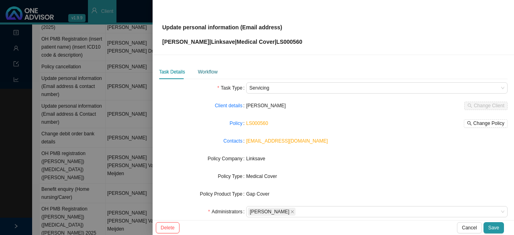
click at [210, 68] on div "Workflow" at bounding box center [208, 72] width 20 height 8
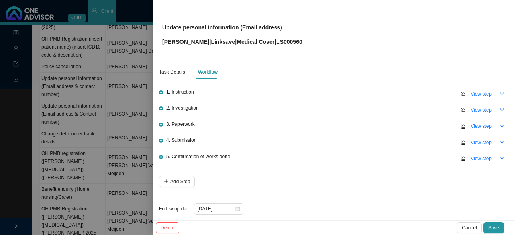
click at [500, 91] on icon "down" at bounding box center [503, 94] width 6 height 6
click at [500, 91] on icon "up" at bounding box center [503, 94] width 6 height 6
click at [500, 107] on icon "down" at bounding box center [503, 110] width 6 height 6
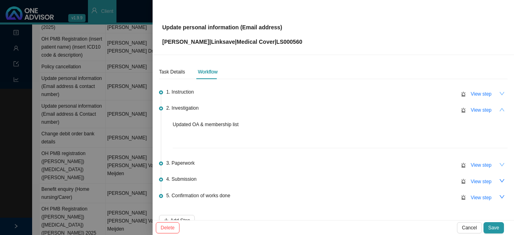
click at [500, 165] on icon "down" at bounding box center [502, 164] width 5 height 3
click at [500, 178] on icon "down" at bounding box center [503, 181] width 6 height 6
click at [480, 94] on span "View step" at bounding box center [481, 94] width 21 height 8
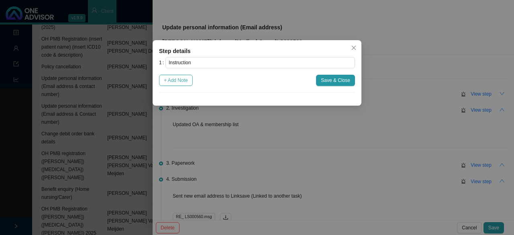
click at [180, 79] on span "+ Add Note" at bounding box center [176, 80] width 24 height 8
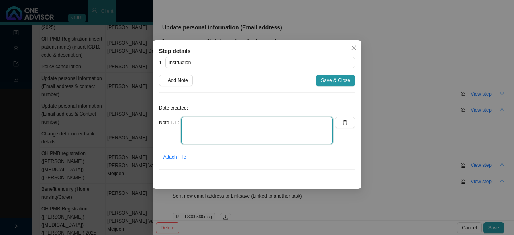
click at [195, 128] on textarea at bounding box center [257, 130] width 152 height 27
type textarea "Connected to other tasks"
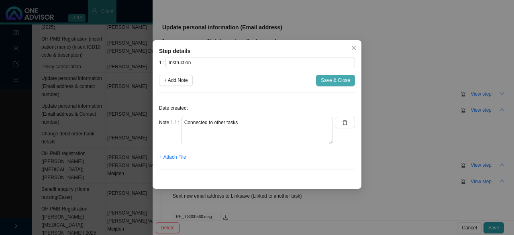
click at [338, 78] on span "Save & Close" at bounding box center [335, 80] width 29 height 8
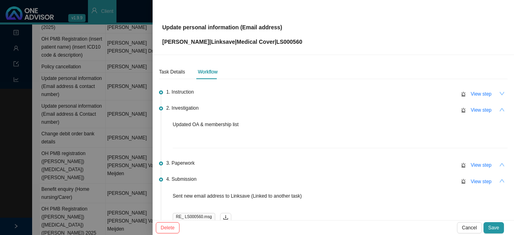
click at [497, 165] on button "button" at bounding box center [502, 164] width 11 height 11
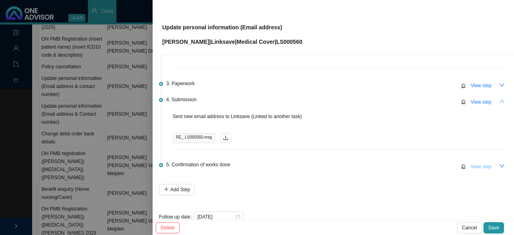
scroll to position [80, 0]
click at [500, 165] on icon "down" at bounding box center [503, 165] width 6 height 6
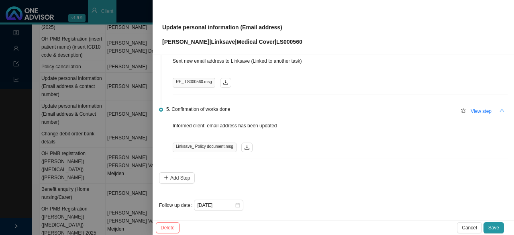
scroll to position [137, 0]
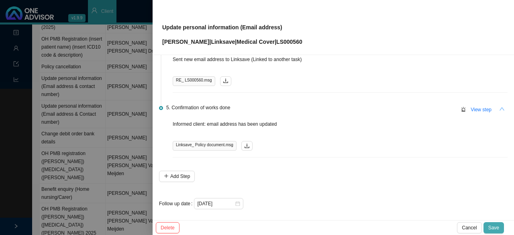
click at [499, 229] on span "Save" at bounding box center [494, 228] width 11 height 8
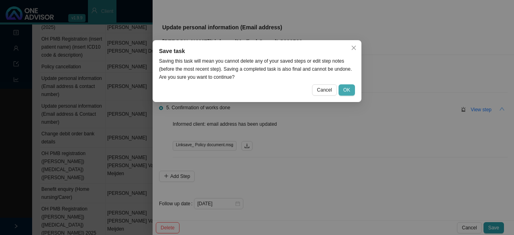
click at [350, 90] on span "OK" at bounding box center [347, 90] width 7 height 8
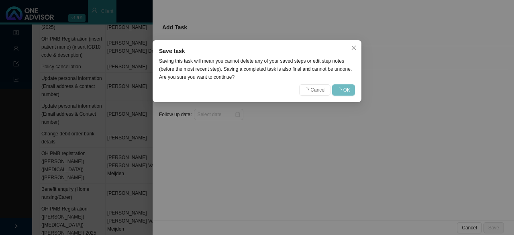
scroll to position [0, 0]
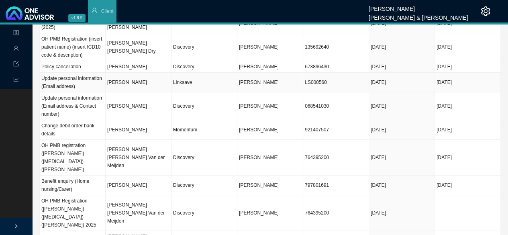
click at [185, 90] on td "Linksave" at bounding box center [205, 83] width 66 height 20
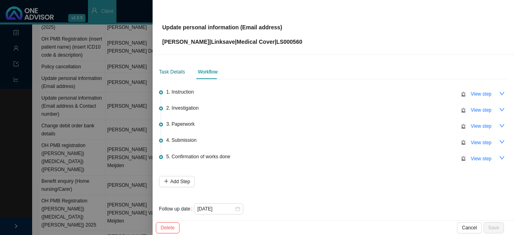
click at [178, 69] on div "Task Details" at bounding box center [172, 72] width 26 height 8
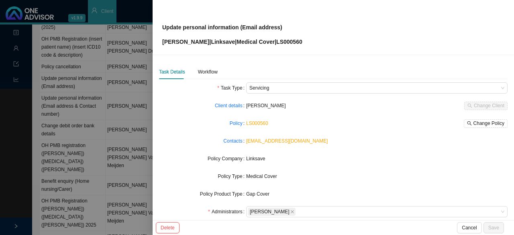
scroll to position [80, 0]
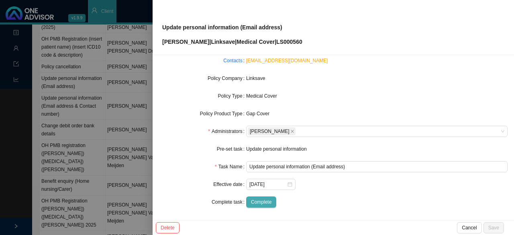
click at [258, 203] on span "Complete" at bounding box center [261, 202] width 20 height 8
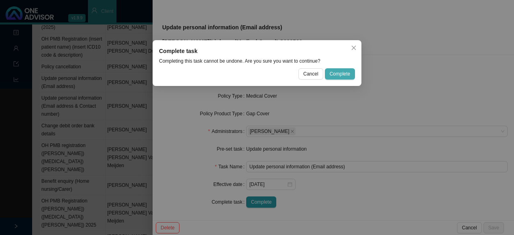
click at [342, 76] on span "Complete" at bounding box center [340, 74] width 20 height 8
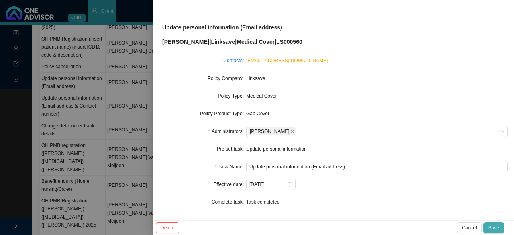
click at [492, 227] on span "Save" at bounding box center [494, 228] width 11 height 8
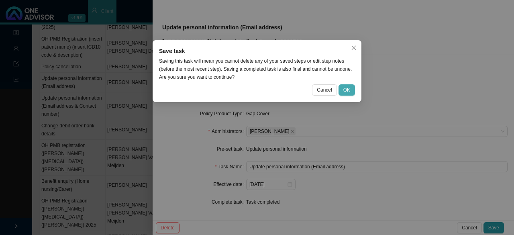
click at [347, 90] on span "OK" at bounding box center [347, 90] width 7 height 8
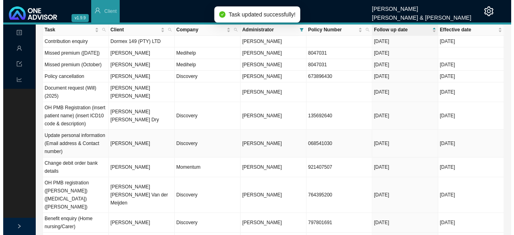
scroll to position [0, 0]
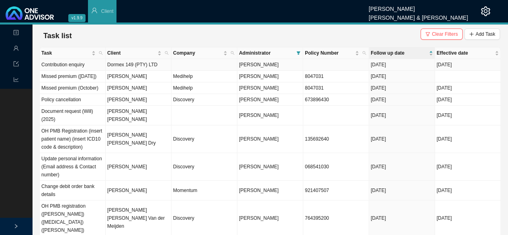
click at [131, 69] on td "Dormex 149 (PTY) LTD" at bounding box center [139, 65] width 66 height 12
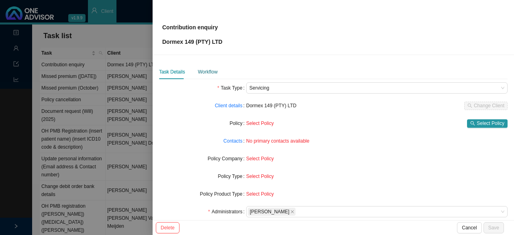
click at [204, 74] on div "Workflow" at bounding box center [208, 72] width 20 height 8
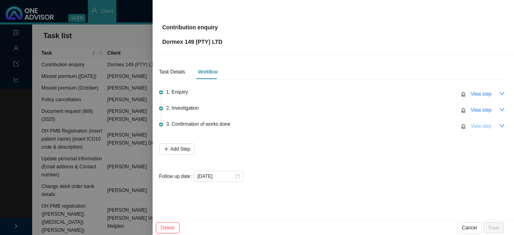
click at [473, 127] on span "View step" at bounding box center [481, 126] width 21 height 8
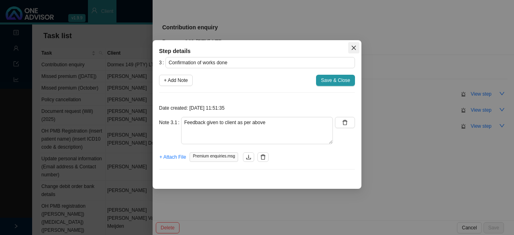
click at [356, 49] on icon "close" at bounding box center [354, 48] width 6 height 6
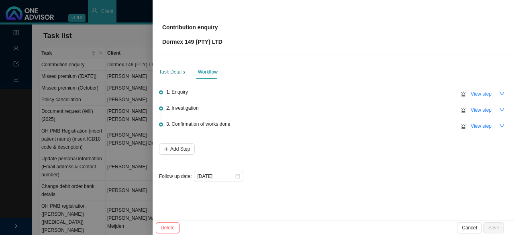
click at [177, 76] on div "Task Details" at bounding box center [172, 72] width 26 height 8
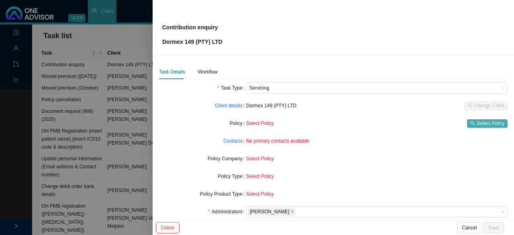
click at [477, 123] on span "Select Policy" at bounding box center [491, 123] width 28 height 8
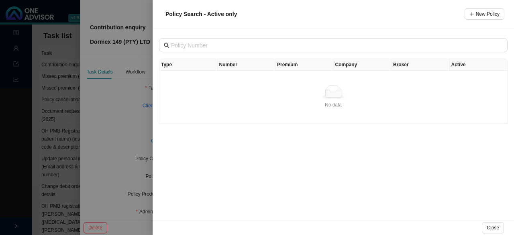
click at [122, 108] on div at bounding box center [257, 117] width 514 height 235
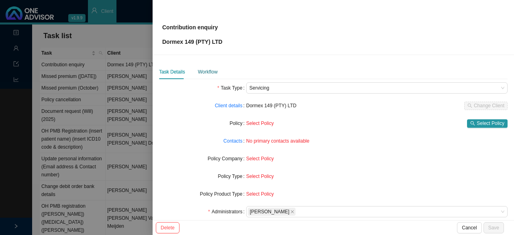
click at [205, 71] on div "Workflow" at bounding box center [208, 72] width 20 height 8
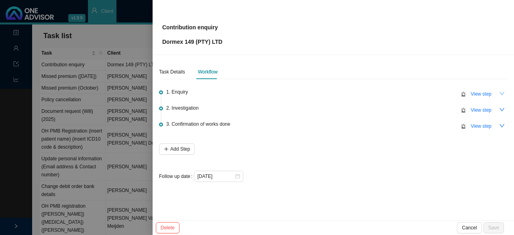
click at [504, 94] on icon "down" at bounding box center [503, 94] width 6 height 6
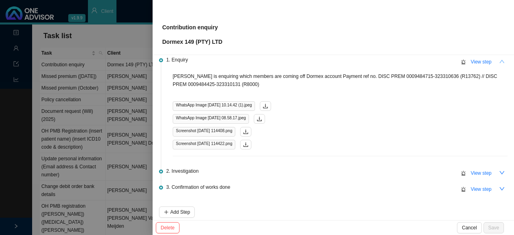
scroll to position [69, 0]
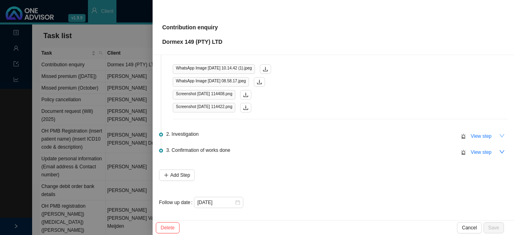
click at [500, 133] on button "button" at bounding box center [502, 135] width 11 height 11
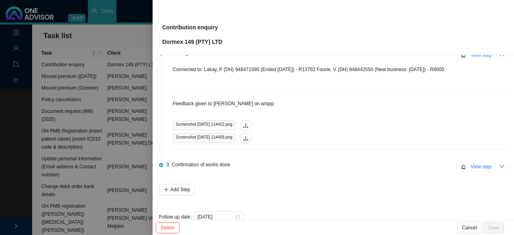
scroll to position [164, 0]
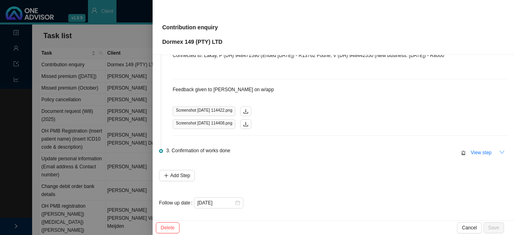
click at [500, 153] on icon "down" at bounding box center [503, 152] width 6 height 6
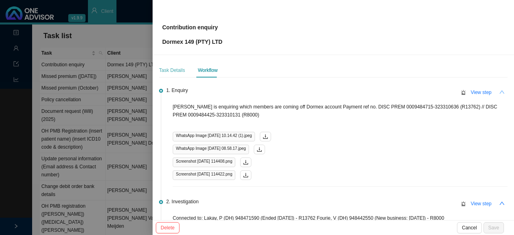
scroll to position [0, 0]
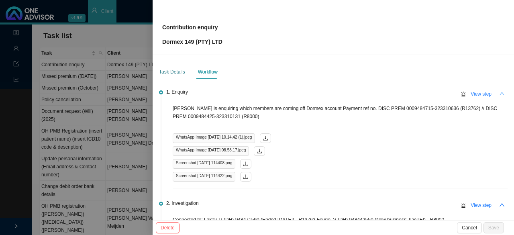
click at [177, 72] on div "Task Details" at bounding box center [172, 72] width 26 height 8
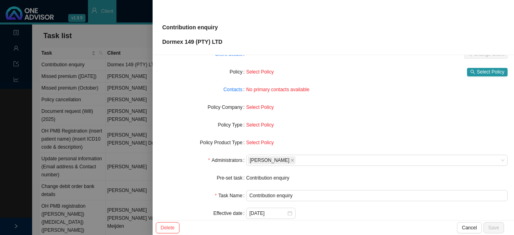
scroll to position [80, 0]
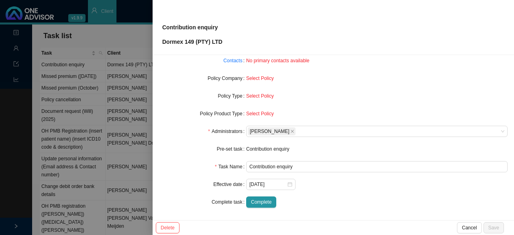
click at [255, 79] on span "Select Policy" at bounding box center [260, 79] width 28 height 6
click at [262, 201] on span "Complete" at bounding box center [261, 202] width 20 height 8
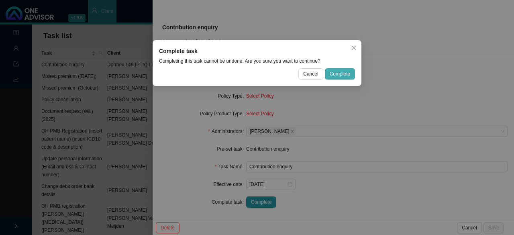
click at [343, 74] on span "Complete" at bounding box center [340, 74] width 20 height 8
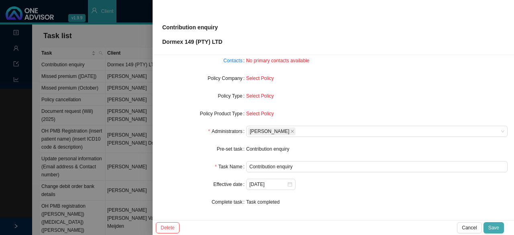
click at [494, 224] on span "Save" at bounding box center [494, 228] width 11 height 8
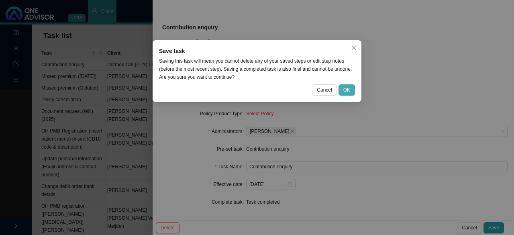
click at [346, 92] on span "OK" at bounding box center [347, 90] width 7 height 8
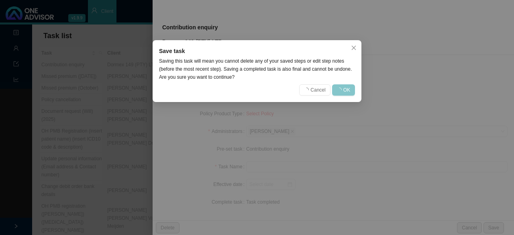
scroll to position [72, 0]
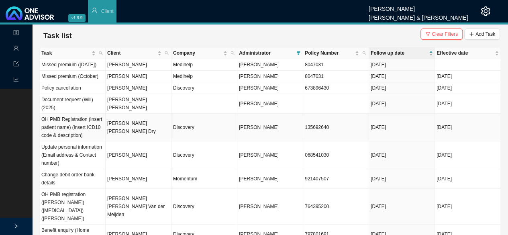
click at [144, 140] on td "[PERSON_NAME] [PERSON_NAME] Dry" at bounding box center [139, 128] width 66 height 28
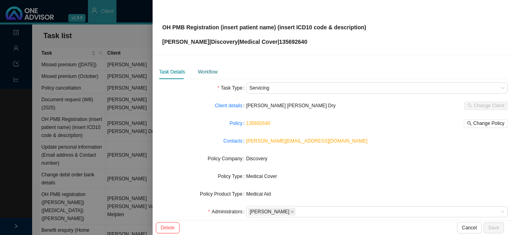
click at [207, 74] on div "Workflow" at bounding box center [208, 72] width 20 height 8
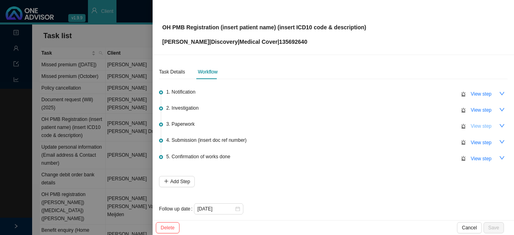
click at [483, 127] on span "View step" at bounding box center [481, 126] width 21 height 8
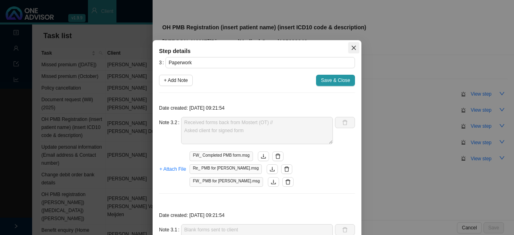
click at [351, 49] on icon "close" at bounding box center [354, 48] width 6 height 6
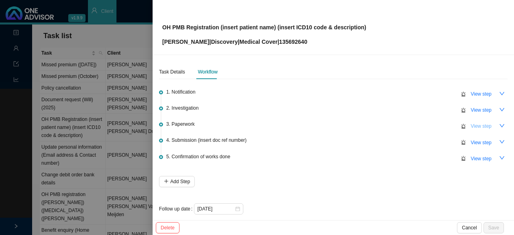
click at [479, 123] on span "View step" at bounding box center [481, 126] width 21 height 8
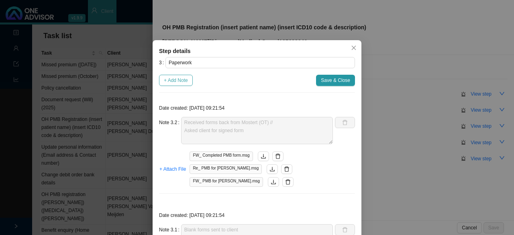
click at [167, 82] on span "+ Add Note" at bounding box center [176, 80] width 24 height 8
type textarea "Received forms back from Mostert (OT) // Asked client for signed form"
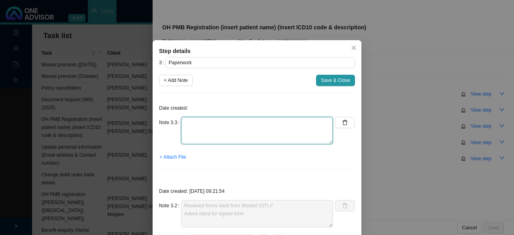
click at [190, 129] on textarea at bounding box center [257, 130] width 152 height 27
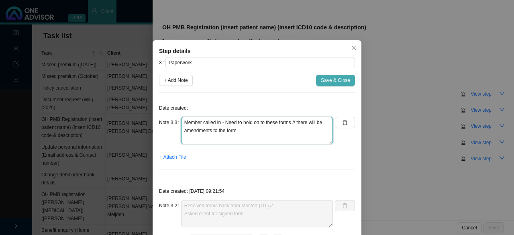
type textarea "Member called in - Need to hold on to these forms // there will be amendments t…"
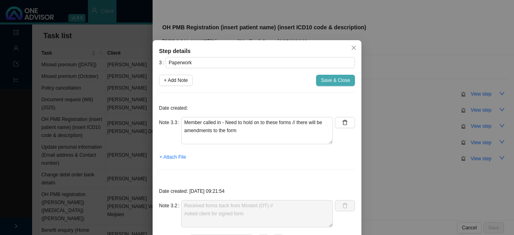
click at [337, 84] on button "Save & Close" at bounding box center [335, 80] width 39 height 11
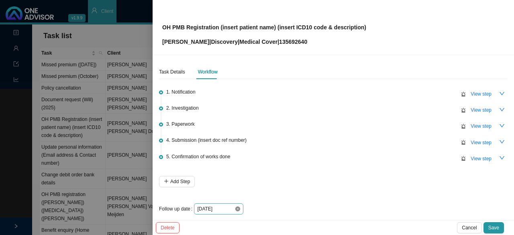
click at [238, 209] on icon "close-circle" at bounding box center [237, 209] width 5 height 5
click at [238, 209] on div at bounding box center [218, 209] width 43 height 8
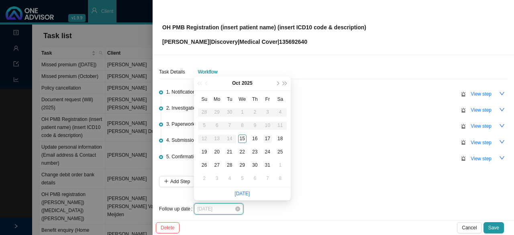
type input "[DATE]"
click at [268, 137] on div "17" at bounding box center [268, 139] width 8 height 8
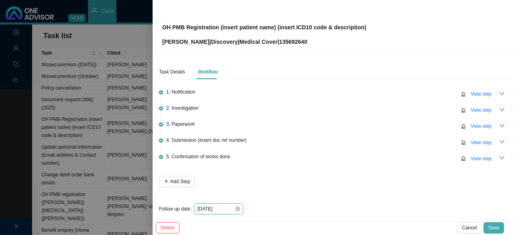
click at [494, 224] on span "Save" at bounding box center [494, 228] width 11 height 8
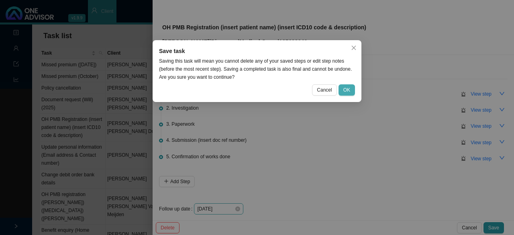
click at [348, 92] on span "OK" at bounding box center [347, 90] width 7 height 8
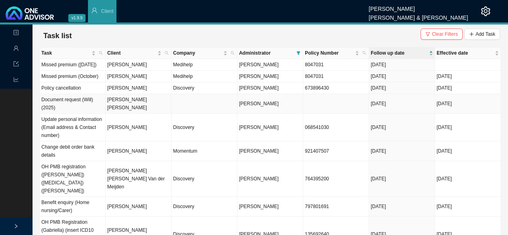
click at [142, 114] on td "[PERSON_NAME] [PERSON_NAME]" at bounding box center [139, 104] width 66 height 20
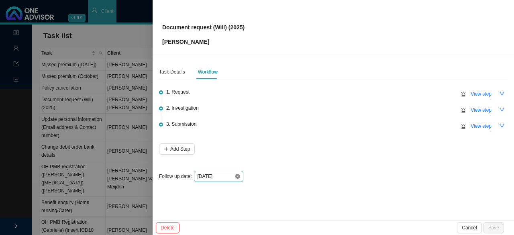
click at [238, 176] on icon "close-circle" at bounding box center [237, 176] width 5 height 5
click at [238, 176] on div at bounding box center [218, 176] width 43 height 8
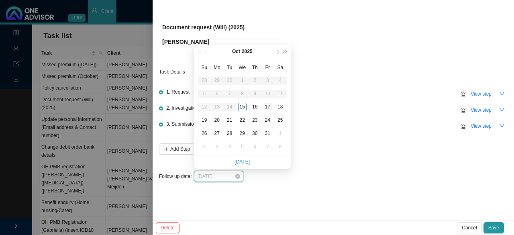
type input "[DATE]"
click at [270, 106] on div "17" at bounding box center [268, 107] width 8 height 8
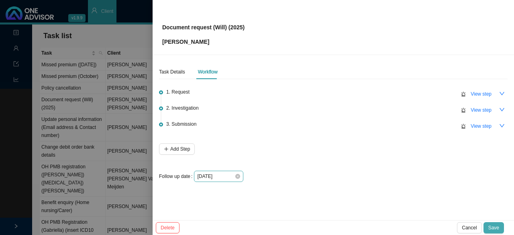
click at [491, 225] on span "Save" at bounding box center [494, 228] width 11 height 8
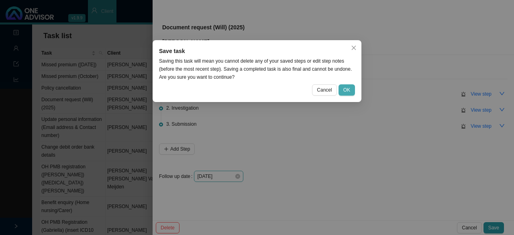
click at [351, 93] on button "OK" at bounding box center [347, 89] width 16 height 11
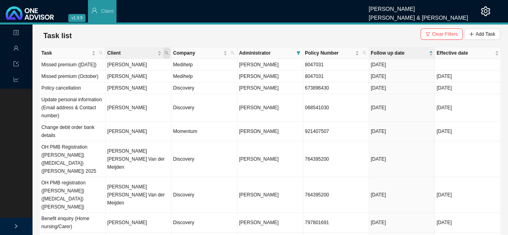
click at [169, 55] on span "Client" at bounding box center [166, 52] width 7 height 11
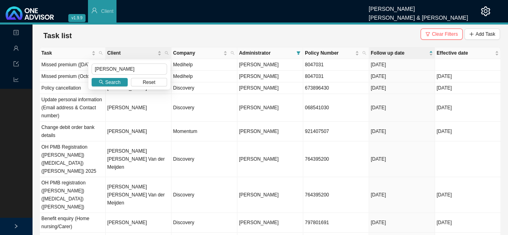
type input "[PERSON_NAME]"
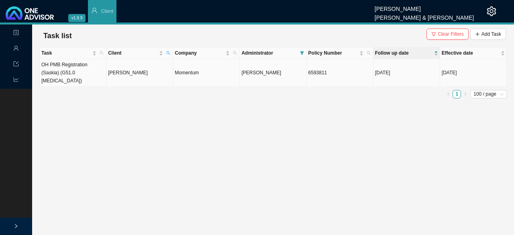
click at [133, 72] on td "[PERSON_NAME]" at bounding box center [139, 73] width 67 height 28
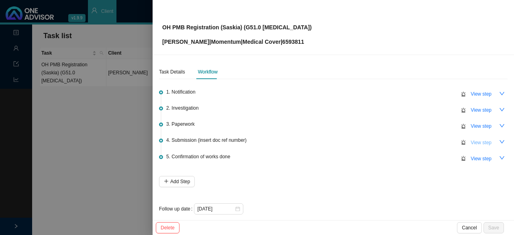
click at [473, 139] on span "View step" at bounding box center [481, 143] width 21 height 8
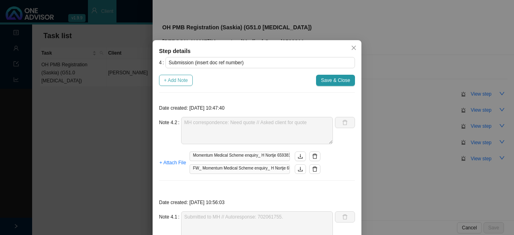
click at [181, 79] on span "+ Add Note" at bounding box center [176, 80] width 24 height 8
type textarea "MH correspondence: Need quote // Asked client for quote"
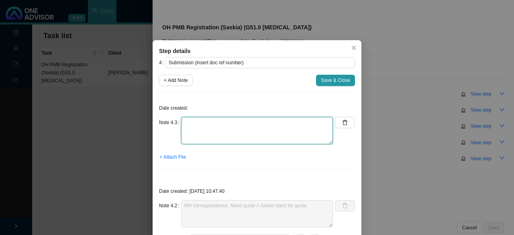
click at [198, 129] on textarea at bounding box center [257, 130] width 152 height 27
type textarea "Quote received from client // Submit to MH // Autoreply ref number:"
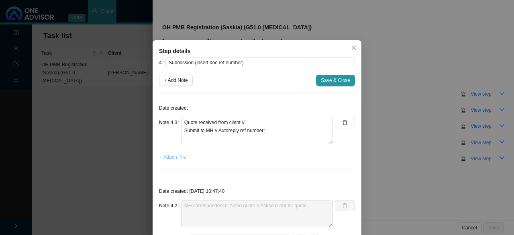
click at [169, 155] on span "+ Attach File" at bounding box center [173, 157] width 27 height 8
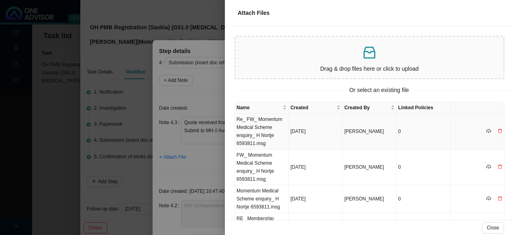
click at [252, 134] on td "Re_ FW_ Momentum Medical Scheme enquiry_ H Nortje 6593811.msg" at bounding box center [262, 132] width 54 height 36
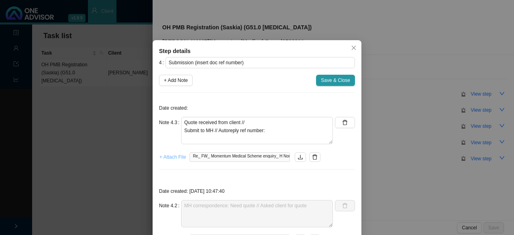
click at [173, 158] on span "+ Attach File" at bounding box center [173, 157] width 27 height 8
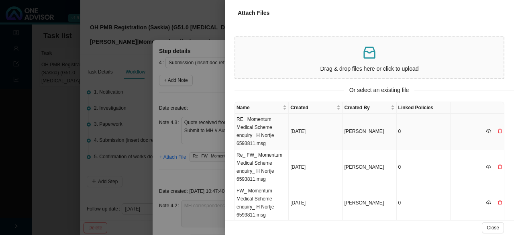
click at [263, 135] on td "RE_ Momentum Medical Scheme enquiry_ H Nortje 6593811.msg" at bounding box center [262, 132] width 54 height 36
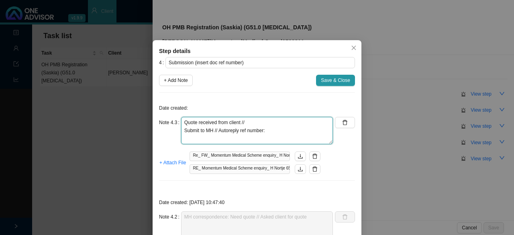
drag, startPoint x: 263, startPoint y: 134, endPoint x: 270, endPoint y: 131, distance: 7.2
click at [263, 133] on textarea "Quote received from client // Submit to MH // Autoreply ref number:" at bounding box center [257, 130] width 152 height 27
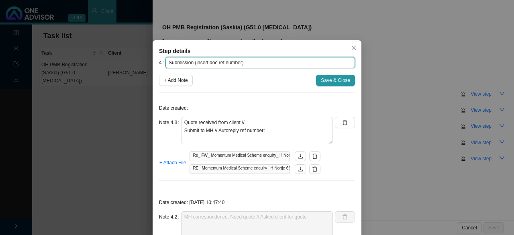
drag, startPoint x: 214, startPoint y: 60, endPoint x: 222, endPoint y: 60, distance: 8.4
click at [214, 60] on input "Submission (insert doc ref number)" at bounding box center [261, 62] width 190 height 11
drag, startPoint x: 239, startPoint y: 62, endPoint x: 200, endPoint y: 59, distance: 38.7
click at [200, 59] on input "Submission (insert doc ref number)" at bounding box center [261, 62] width 190 height 11
click at [206, 59] on input "Submission (insert doc ref number)" at bounding box center [261, 62] width 190 height 11
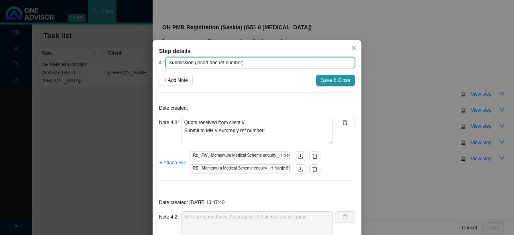
drag, startPoint x: 237, startPoint y: 64, endPoint x: 207, endPoint y: 62, distance: 30.6
click at [216, 64] on input "Submission (insert doc ref number)" at bounding box center [261, 62] width 190 height 11
click at [205, 61] on input "Submission (insert doc ref number)" at bounding box center [261, 62] width 190 height 11
drag, startPoint x: 238, startPoint y: 63, endPoint x: 191, endPoint y: 63, distance: 46.6
click at [191, 63] on input "Submission (insert doc ref number)" at bounding box center [261, 62] width 190 height 11
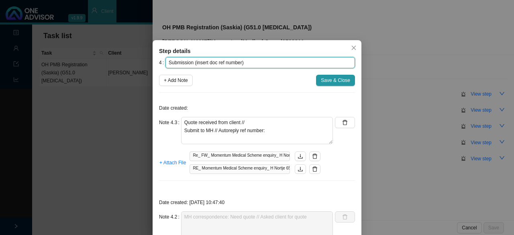
paste input "702459503."
drag, startPoint x: 225, startPoint y: 66, endPoint x: 229, endPoint y: 63, distance: 4.9
click at [226, 66] on input "Submission 702459503.)" at bounding box center [261, 62] width 190 height 11
type input "Submission (702459503)"
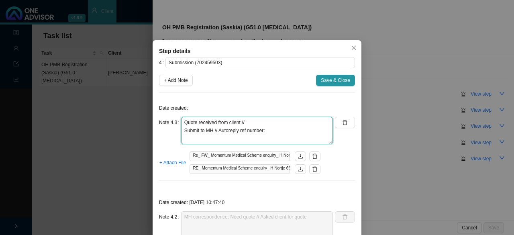
click at [283, 133] on textarea "Quote received from client // Submit to MH // Autoreply ref number:" at bounding box center [257, 130] width 152 height 27
paste textarea "702459503."
type textarea "Quote received from client // Submit to MH // Autoreply ref number: 702459503."
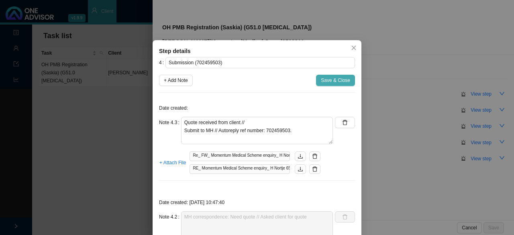
click at [329, 79] on span "Save & Close" at bounding box center [335, 80] width 29 height 8
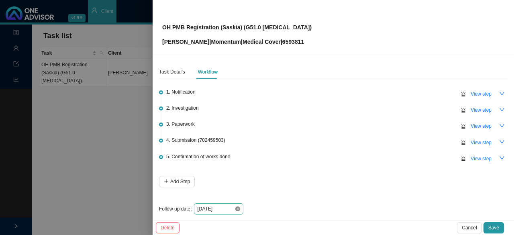
click at [239, 210] on icon "close-circle" at bounding box center [237, 209] width 5 height 5
click at [239, 210] on div at bounding box center [218, 209] width 43 height 8
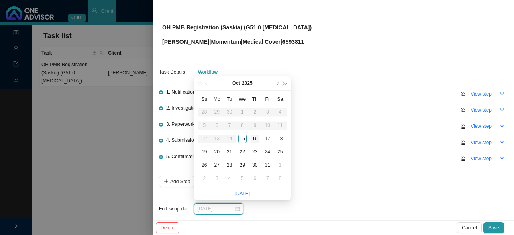
type input "[DATE]"
click at [257, 138] on div "16" at bounding box center [255, 139] width 8 height 8
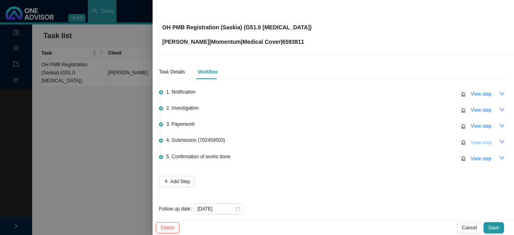
click at [480, 143] on span "View step" at bounding box center [481, 143] width 21 height 8
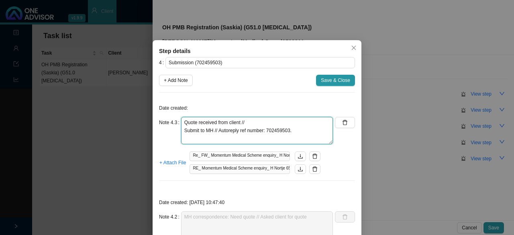
click at [299, 127] on textarea "Quote received from client // Submit to MH // Autoreply ref number: 702459503." at bounding box center [257, 130] width 152 height 27
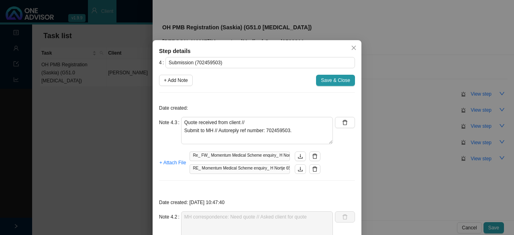
click at [268, 113] on div "Date created: Note 4.3 Quote received from client // Submit to MH // Autoreply …" at bounding box center [257, 143] width 196 height 88
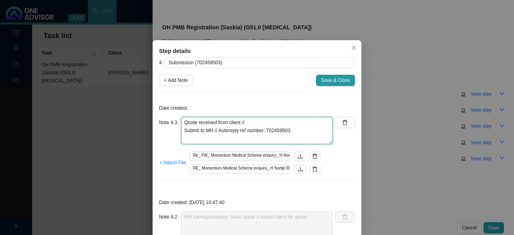
click at [259, 120] on textarea "Quote received from client // Submit to MH // Autoreply ref number: 702459503." at bounding box center [257, 130] width 152 height 27
type textarea "Quote received from client // Acknowledged quote Submit to MH // Autoreply ref …"
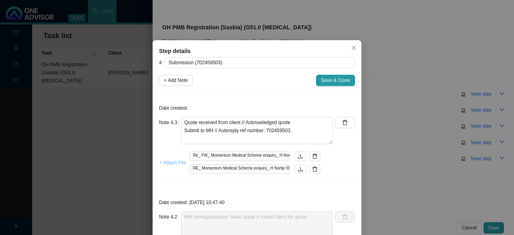
click at [167, 162] on span "+ Attach File" at bounding box center [173, 163] width 27 height 8
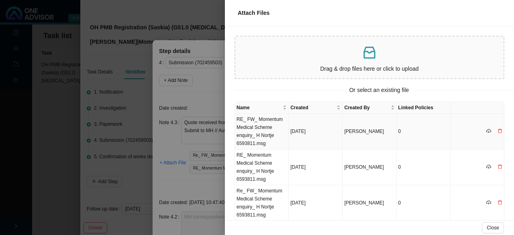
click at [268, 131] on td "RE_ FW_ Momentum Medical Scheme enquiry_ H Nortje 6593811.msg" at bounding box center [262, 132] width 54 height 36
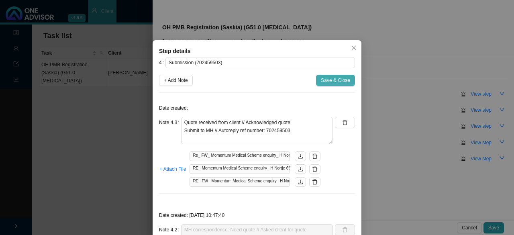
click at [326, 82] on span "Save & Close" at bounding box center [335, 80] width 29 height 8
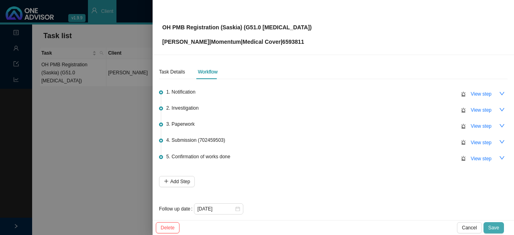
click at [498, 227] on span "Save" at bounding box center [494, 228] width 11 height 8
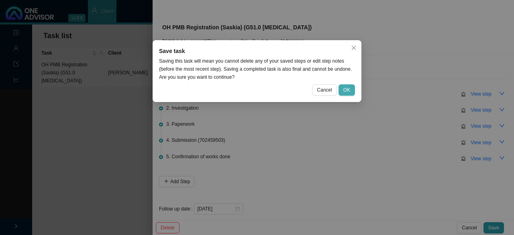
click at [345, 94] on span "OK" at bounding box center [347, 90] width 7 height 8
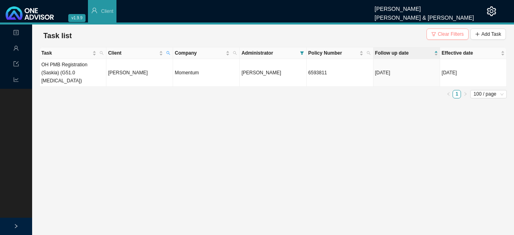
click at [439, 36] on button "Clear Filters" at bounding box center [448, 34] width 42 height 11
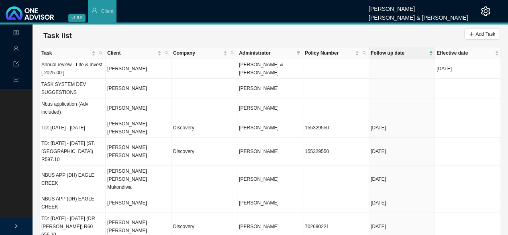
click at [247, 53] on span "Administrator" at bounding box center [266, 53] width 54 height 8
click at [300, 53] on icon "filter" at bounding box center [299, 53] width 4 height 4
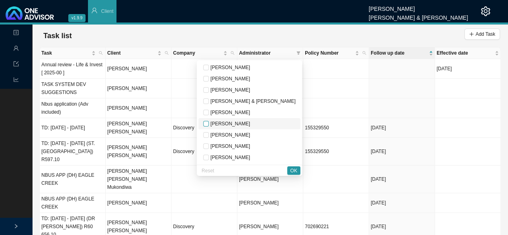
click at [209, 125] on input "checkbox" at bounding box center [206, 124] width 6 height 6
checkbox input "true"
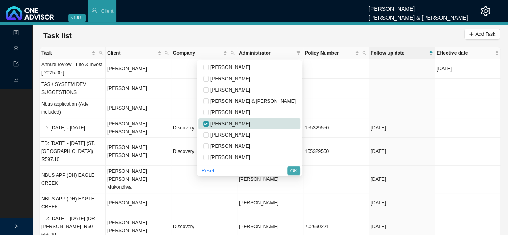
click at [295, 170] on span "OK" at bounding box center [294, 171] width 7 height 8
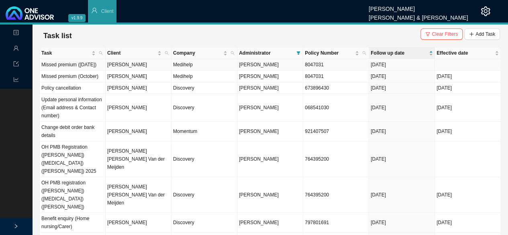
click at [120, 68] on td "[PERSON_NAME]" at bounding box center [139, 65] width 66 height 12
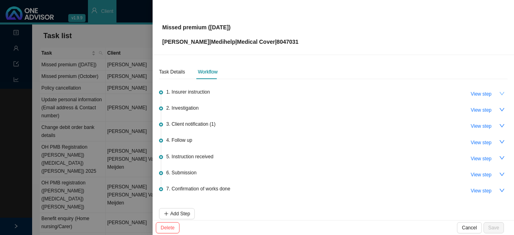
click at [499, 91] on button "button" at bounding box center [502, 93] width 11 height 11
click at [490, 93] on button "View step" at bounding box center [481, 93] width 31 height 11
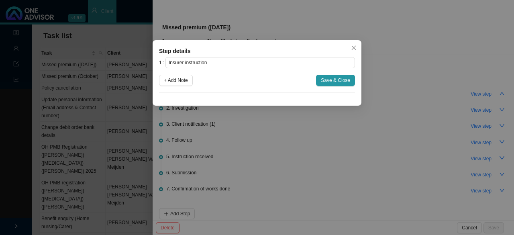
drag, startPoint x: 349, startPoint y: 47, endPoint x: 361, endPoint y: 48, distance: 12.1
click at [350, 47] on span "Close" at bounding box center [353, 48] width 11 height 6
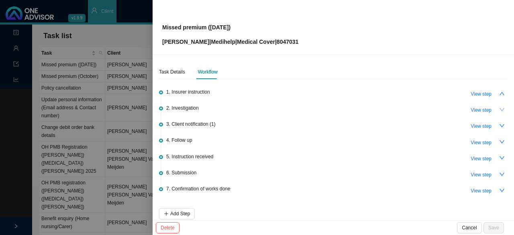
click at [500, 109] on icon "down" at bounding box center [502, 109] width 5 height 3
click at [500, 126] on icon "down" at bounding box center [502, 125] width 5 height 3
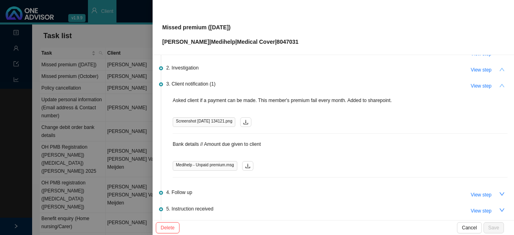
scroll to position [80, 0]
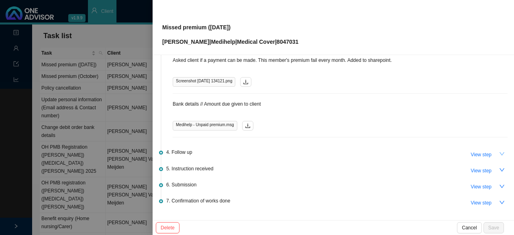
click at [500, 153] on icon "down" at bounding box center [502, 153] width 5 height 3
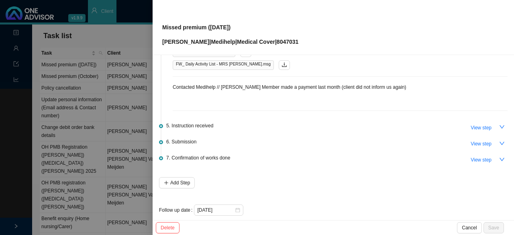
scroll to position [303, 0]
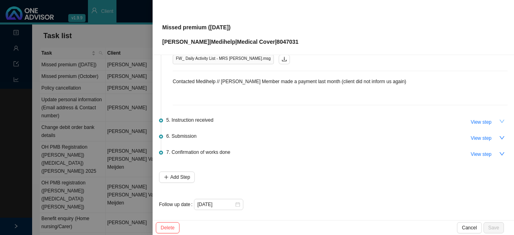
click at [500, 119] on icon "down" at bounding box center [503, 122] width 6 height 6
click at [500, 136] on icon "down" at bounding box center [502, 137] width 5 height 3
click at [500, 154] on icon "down" at bounding box center [503, 154] width 6 height 6
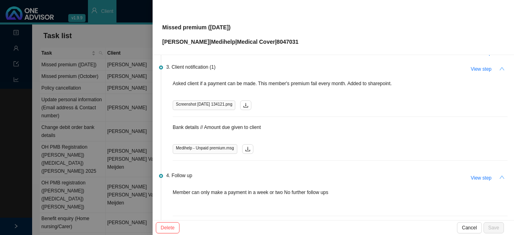
scroll to position [21, 0]
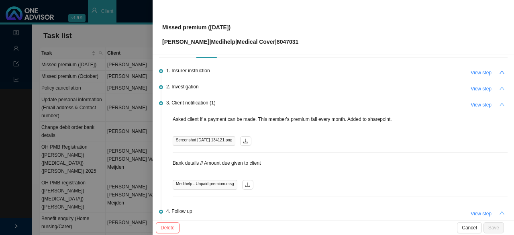
click at [86, 91] on div at bounding box center [257, 117] width 514 height 235
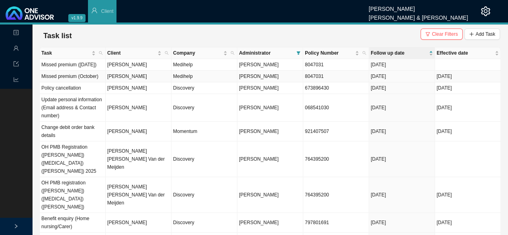
click at [98, 82] on td "Missed premium (October)" at bounding box center [73, 77] width 66 height 12
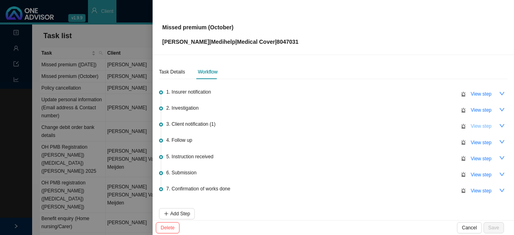
click at [483, 129] on span "View step" at bounding box center [481, 126] width 21 height 8
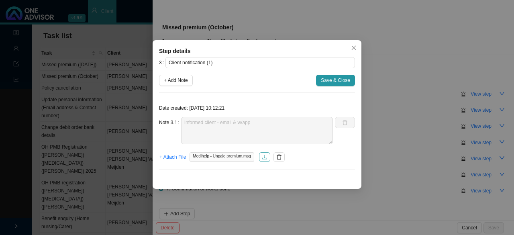
click at [267, 158] on icon "download" at bounding box center [264, 157] width 5 height 4
drag, startPoint x: 354, startPoint y: 48, endPoint x: 293, endPoint y: 56, distance: 60.9
click at [354, 48] on icon "close" at bounding box center [354, 48] width 6 height 6
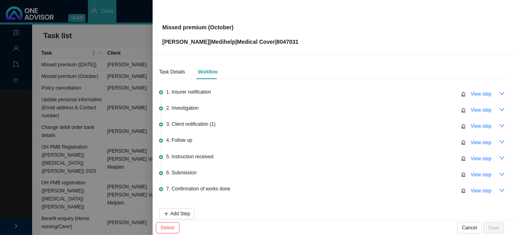
click at [100, 63] on div at bounding box center [257, 117] width 514 height 235
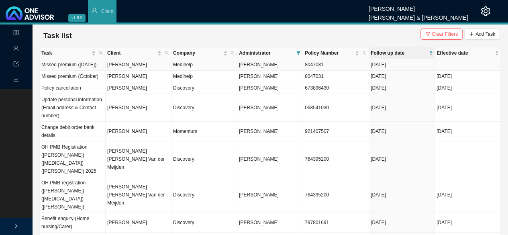
drag, startPoint x: 141, startPoint y: 69, endPoint x: 146, endPoint y: 68, distance: 5.2
click at [141, 68] on td "[PERSON_NAME]" at bounding box center [139, 65] width 66 height 12
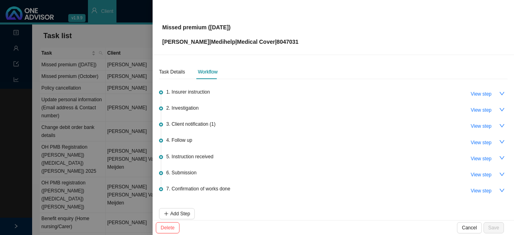
click at [125, 71] on div at bounding box center [257, 117] width 514 height 235
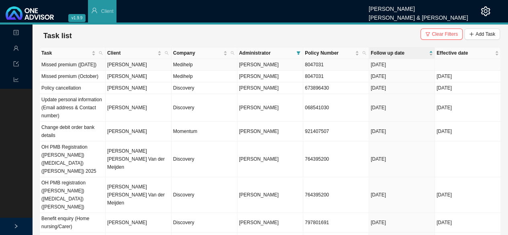
click at [133, 69] on td "[PERSON_NAME]" at bounding box center [139, 65] width 66 height 12
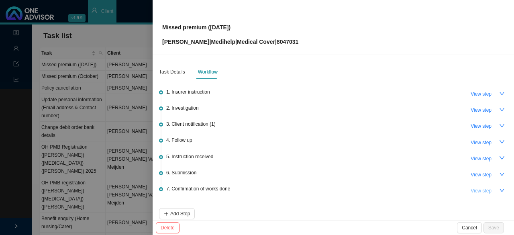
click at [484, 190] on span "View step" at bounding box center [481, 191] width 21 height 8
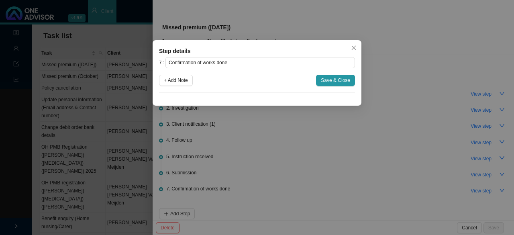
drag, startPoint x: 171, startPoint y: 81, endPoint x: 175, endPoint y: 94, distance: 13.6
click at [171, 81] on span "+ Add Note" at bounding box center [176, 80] width 24 height 8
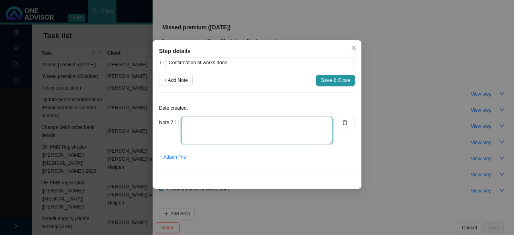
click at [196, 127] on textarea at bounding box center [257, 130] width 152 height 27
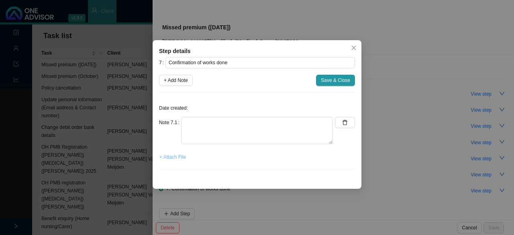
click at [175, 158] on span "+ Attach File" at bounding box center [173, 157] width 27 height 8
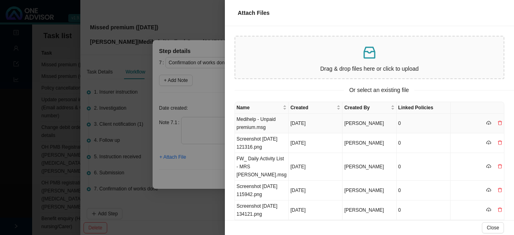
click at [271, 123] on td "Medihelp - Unpaid premium.msg" at bounding box center [262, 124] width 54 height 20
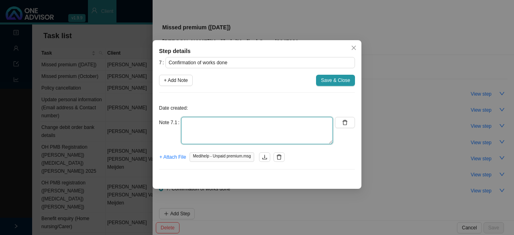
click at [203, 128] on textarea at bounding box center [257, 130] width 152 height 27
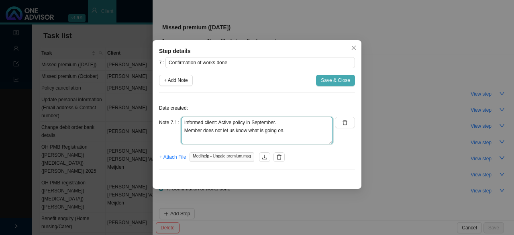
type textarea "Informed client: Active policy in September. Member does not let us know what i…"
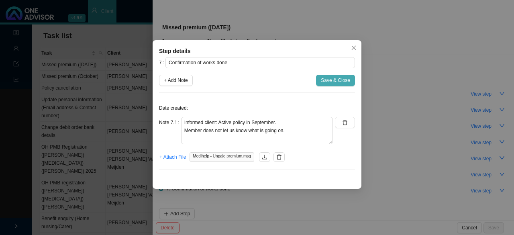
click at [345, 79] on span "Save & Close" at bounding box center [335, 80] width 29 height 8
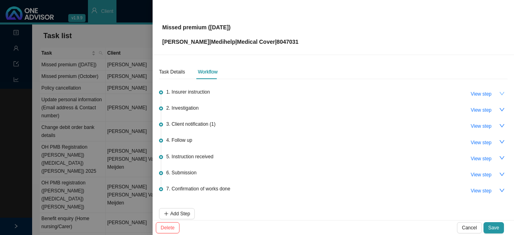
click at [500, 94] on icon "down" at bounding box center [503, 94] width 6 height 6
click at [500, 111] on icon "down" at bounding box center [502, 109] width 5 height 3
click at [500, 126] on icon "down" at bounding box center [502, 125] width 5 height 3
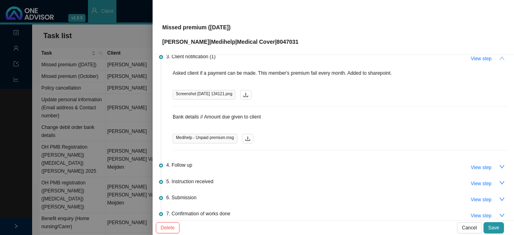
scroll to position [80, 0]
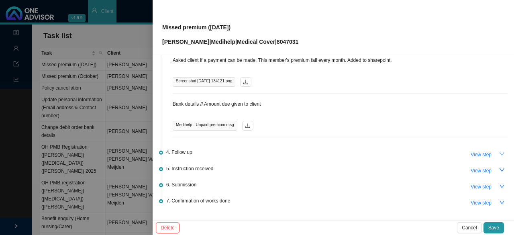
click at [497, 152] on button "button" at bounding box center [502, 153] width 11 height 11
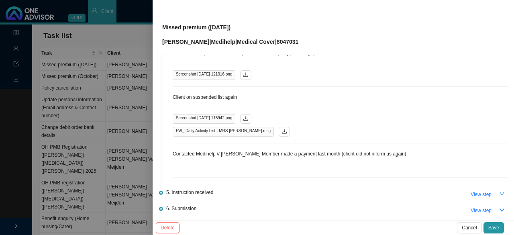
scroll to position [241, 0]
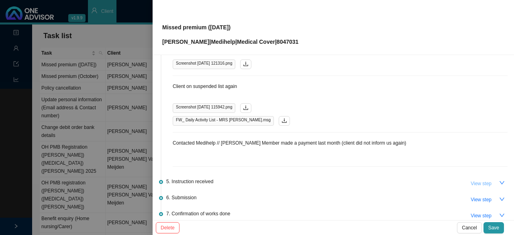
click at [489, 182] on button "View step" at bounding box center [481, 183] width 31 height 11
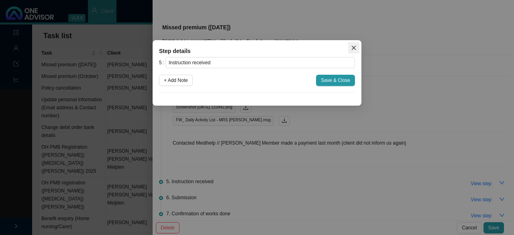
click at [357, 47] on span "Close" at bounding box center [353, 48] width 11 height 6
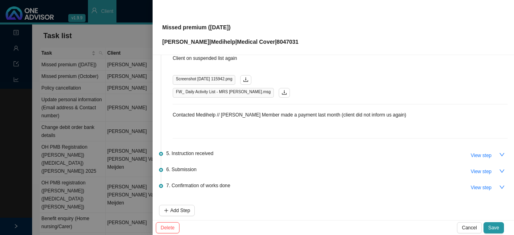
scroll to position [281, 0]
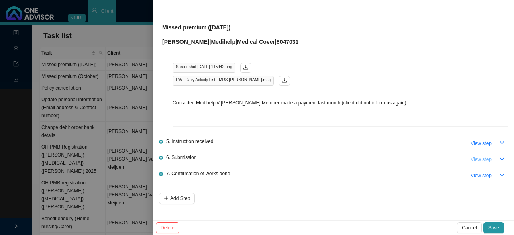
click at [483, 156] on span "View step" at bounding box center [481, 160] width 21 height 8
type input "Submission"
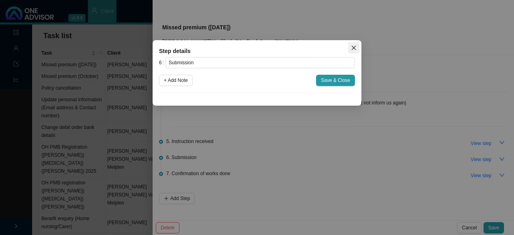
click at [352, 49] on icon "close" at bounding box center [354, 48] width 6 height 6
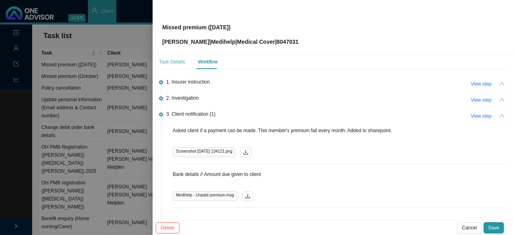
scroll to position [0, 0]
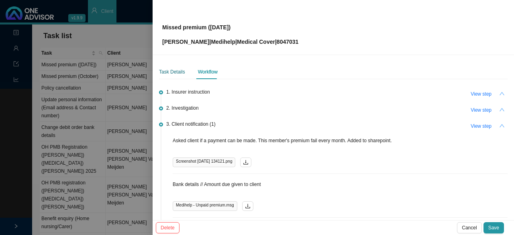
click at [173, 73] on div "Task Details" at bounding box center [172, 72] width 26 height 8
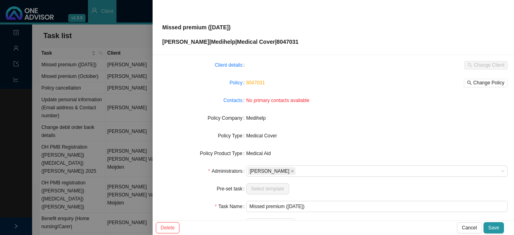
scroll to position [80, 0]
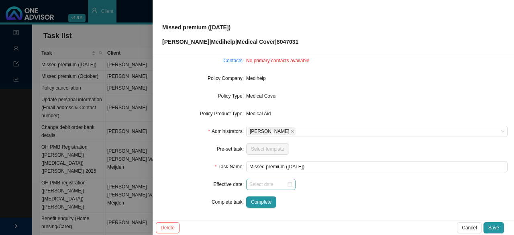
click at [287, 184] on div at bounding box center [271, 184] width 43 height 8
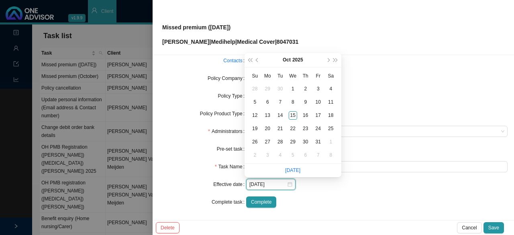
type input "[DATE]"
click at [258, 59] on span "prev-year" at bounding box center [258, 60] width 4 height 4
type input "[DATE]"
click at [266, 86] on div "1" at bounding box center [268, 89] width 8 height 8
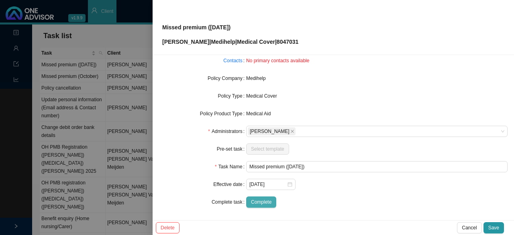
click at [258, 201] on span "Complete" at bounding box center [261, 202] width 20 height 8
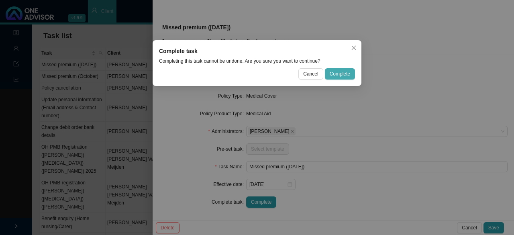
click at [335, 71] on span "Complete" at bounding box center [340, 74] width 20 height 8
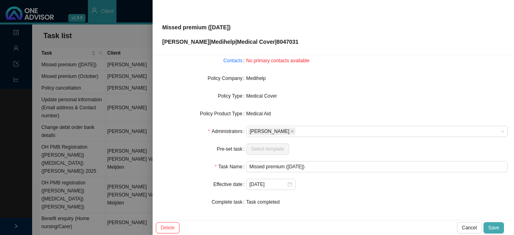
click at [498, 226] on span "Save" at bounding box center [494, 228] width 11 height 8
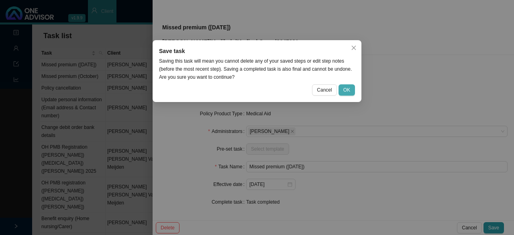
click at [352, 87] on button "OK" at bounding box center [347, 89] width 16 height 11
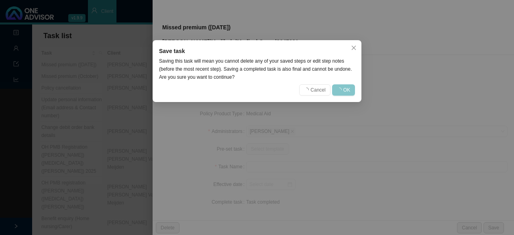
scroll to position [72, 0]
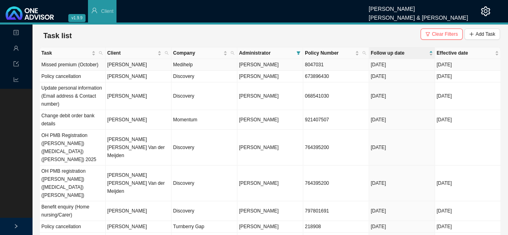
click at [268, 65] on span "[PERSON_NAME]" at bounding box center [259, 65] width 40 height 6
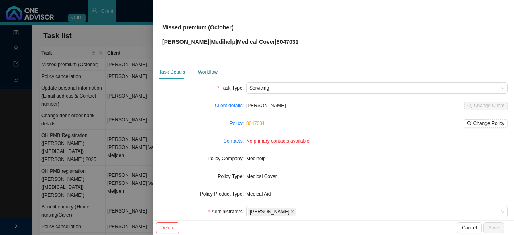
click at [211, 71] on div "Workflow" at bounding box center [208, 72] width 20 height 8
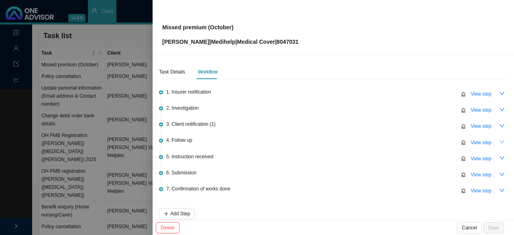
click at [500, 142] on icon "down" at bounding box center [503, 142] width 6 height 6
click at [497, 126] on button "button" at bounding box center [502, 125] width 11 height 11
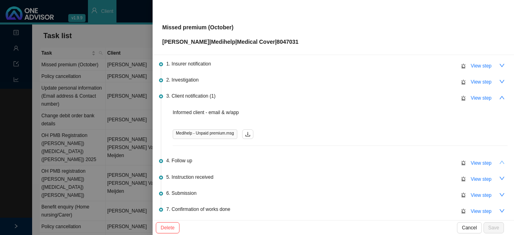
scroll to position [40, 0]
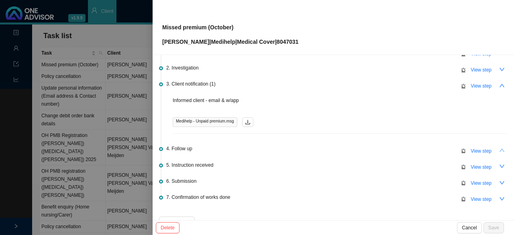
click at [195, 147] on div "4. Follow up View step" at bounding box center [337, 150] width 342 height 12
click at [479, 149] on span "View step" at bounding box center [481, 151] width 21 height 8
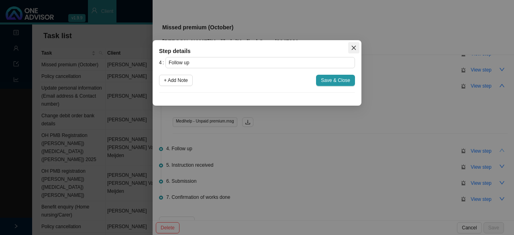
click at [353, 47] on icon "close" at bounding box center [354, 48] width 6 height 6
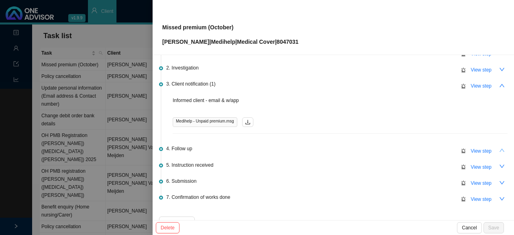
click at [97, 59] on div at bounding box center [257, 117] width 514 height 235
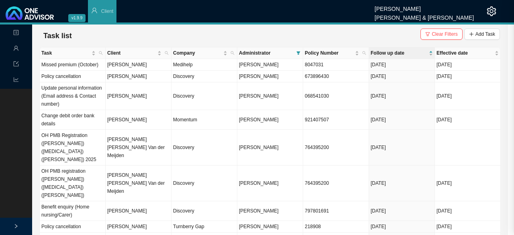
scroll to position [0, 0]
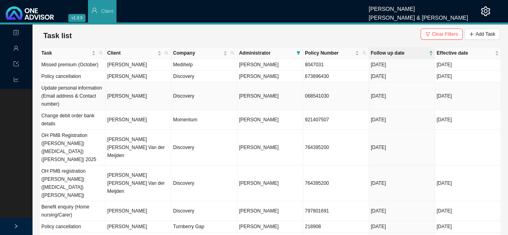
click at [149, 98] on td "[PERSON_NAME]" at bounding box center [139, 96] width 66 height 28
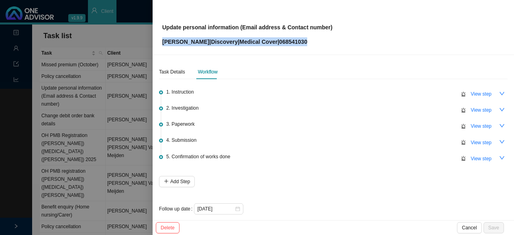
drag, startPoint x: 330, startPoint y: 43, endPoint x: 162, endPoint y: 41, distance: 168.0
click at [162, 41] on div "Update personal information (Email address & Contact number) [PERSON_NAME] | Di…" at bounding box center [334, 27] width 362 height 55
copy p "[PERSON_NAME] | Discovery | Medical Cover | 068541030"
click at [177, 71] on div "Task Details" at bounding box center [172, 72] width 26 height 8
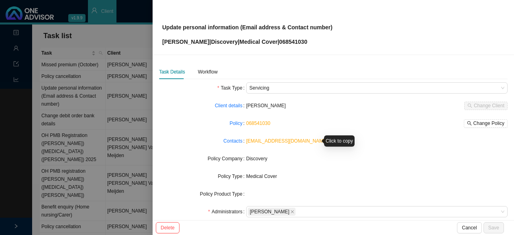
click at [292, 142] on link "[EMAIL_ADDRESS][DOMAIN_NAME]" at bounding box center [287, 141] width 82 height 6
click at [229, 106] on link "Client details" at bounding box center [229, 106] width 28 height 8
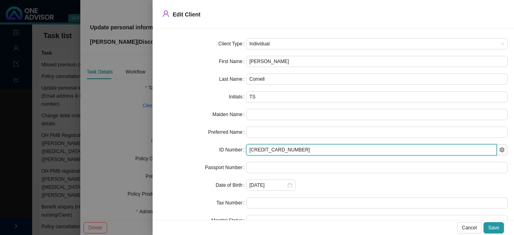
click at [280, 149] on input "[CREDIT_CARD_NUMBER]" at bounding box center [371, 149] width 251 height 11
drag, startPoint x: 289, startPoint y: 149, endPoint x: 186, endPoint y: 145, distance: 103.0
click at [186, 145] on div "ID Number [CREDIT_CARD_NUMBER]" at bounding box center [333, 149] width 349 height 11
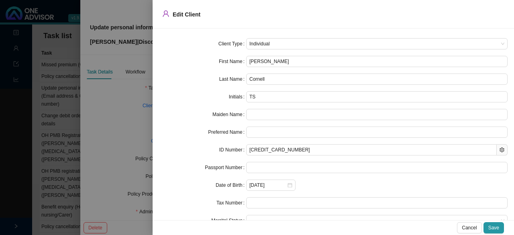
drag, startPoint x: 120, startPoint y: 111, endPoint x: 125, endPoint y: 103, distance: 8.9
click at [120, 111] on div at bounding box center [257, 117] width 514 height 235
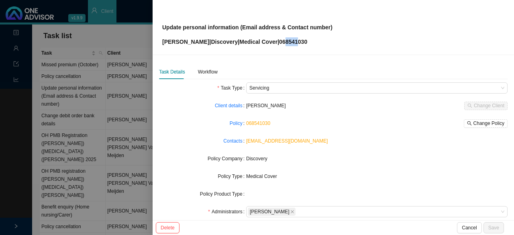
drag, startPoint x: 313, startPoint y: 41, endPoint x: 301, endPoint y: 42, distance: 11.3
click at [301, 42] on p "[PERSON_NAME] | Discovery | Medical Cover | 068541030" at bounding box center [247, 41] width 170 height 9
click at [343, 42] on div "Update personal information (Email address & Contact number) [PERSON_NAME] | Di…" at bounding box center [333, 27] width 342 height 38
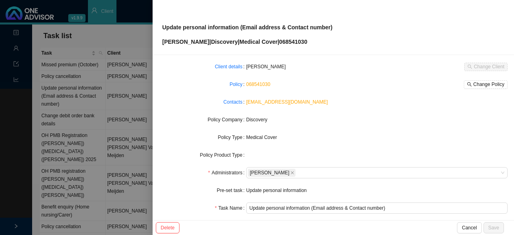
scroll to position [80, 0]
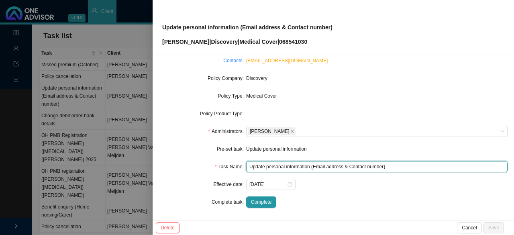
click at [352, 166] on input "Update personal information (Email address & Contact number)" at bounding box center [377, 166] width 262 height 11
drag, startPoint x: 382, startPoint y: 167, endPoint x: 341, endPoint y: 164, distance: 40.7
click at [341, 164] on input "Update personal information (Email address & Contact number)" at bounding box center [377, 166] width 262 height 11
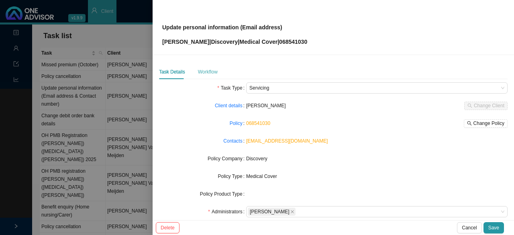
type input "Update personal information (Email address)"
click at [206, 70] on div "Workflow" at bounding box center [208, 72] width 20 height 8
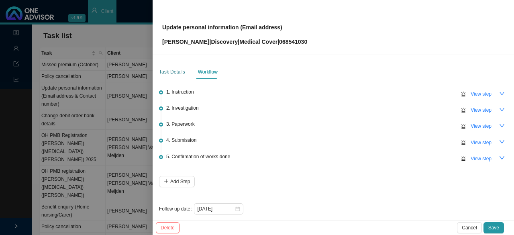
click at [171, 74] on div "Task Details" at bounding box center [172, 72] width 26 height 8
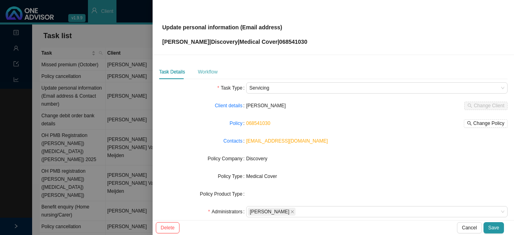
click at [211, 76] on div "Workflow" at bounding box center [208, 72] width 20 height 14
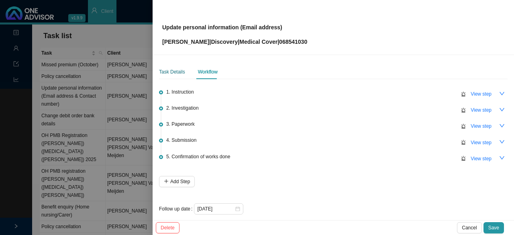
click at [172, 75] on div "Task Details" at bounding box center [172, 72] width 26 height 8
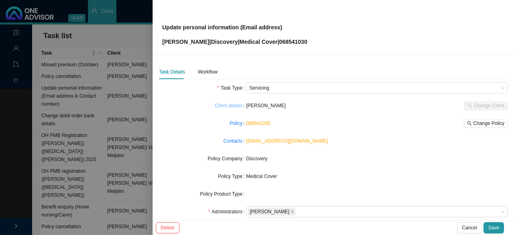
click at [234, 106] on link "Client details" at bounding box center [229, 106] width 28 height 8
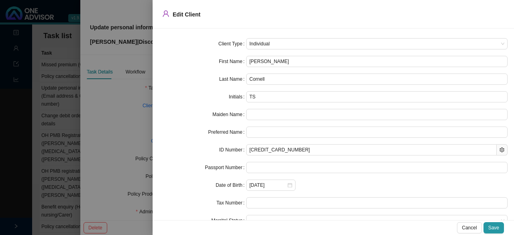
click at [133, 112] on div at bounding box center [257, 117] width 514 height 235
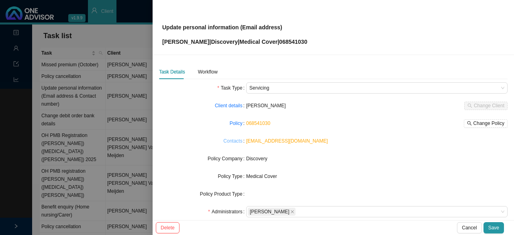
click at [237, 142] on link "Contacts" at bounding box center [232, 141] width 19 height 8
